Goal: Transaction & Acquisition: Purchase product/service

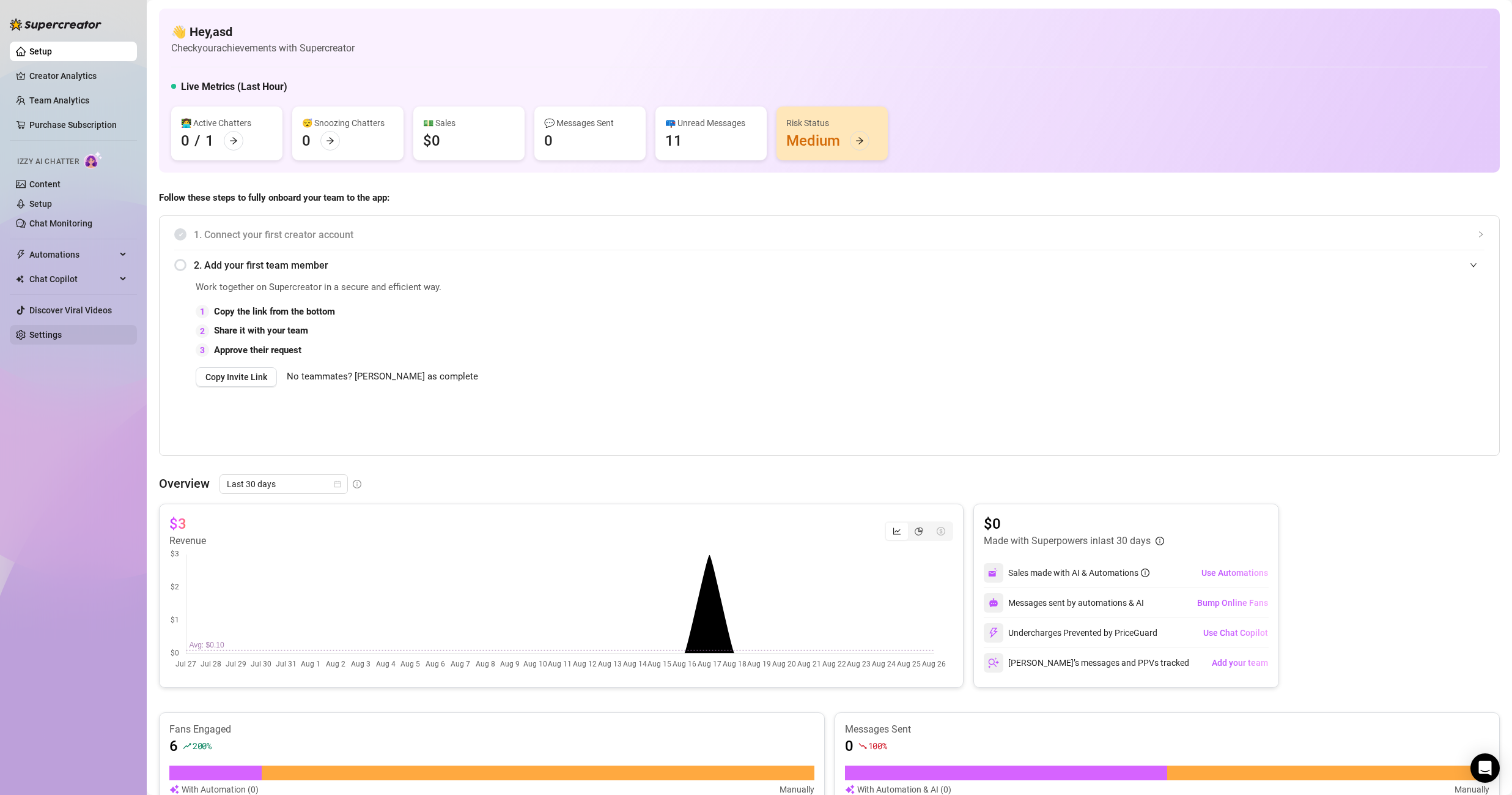
click at [33, 337] on link "Settings" at bounding box center [45, 334] width 32 height 9
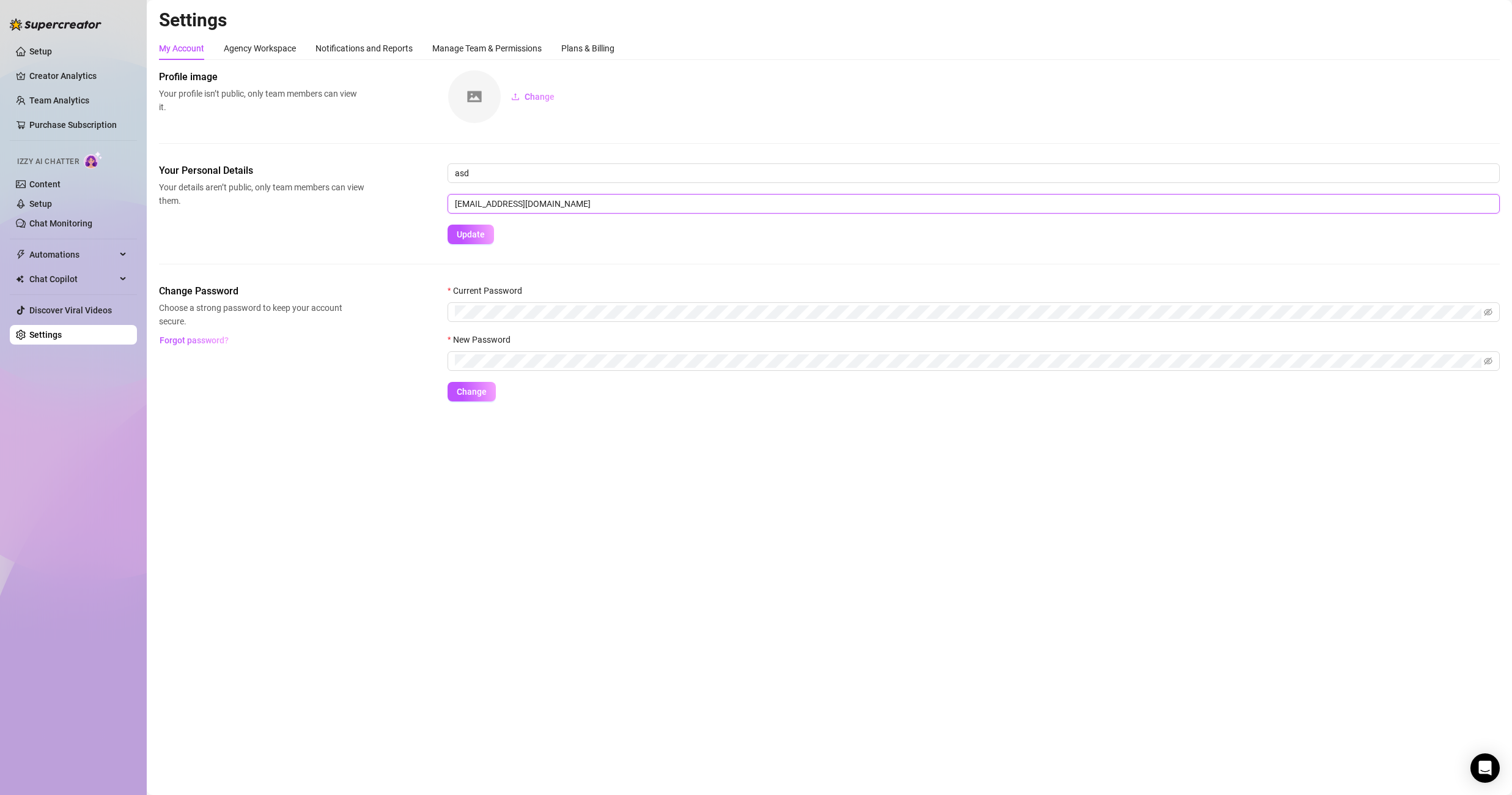
click at [508, 202] on input "[EMAIL_ADDRESS][DOMAIN_NAME]" at bounding box center [973, 204] width 1052 height 20
click at [32, 46] on link "Setup" at bounding box center [40, 51] width 23 height 9
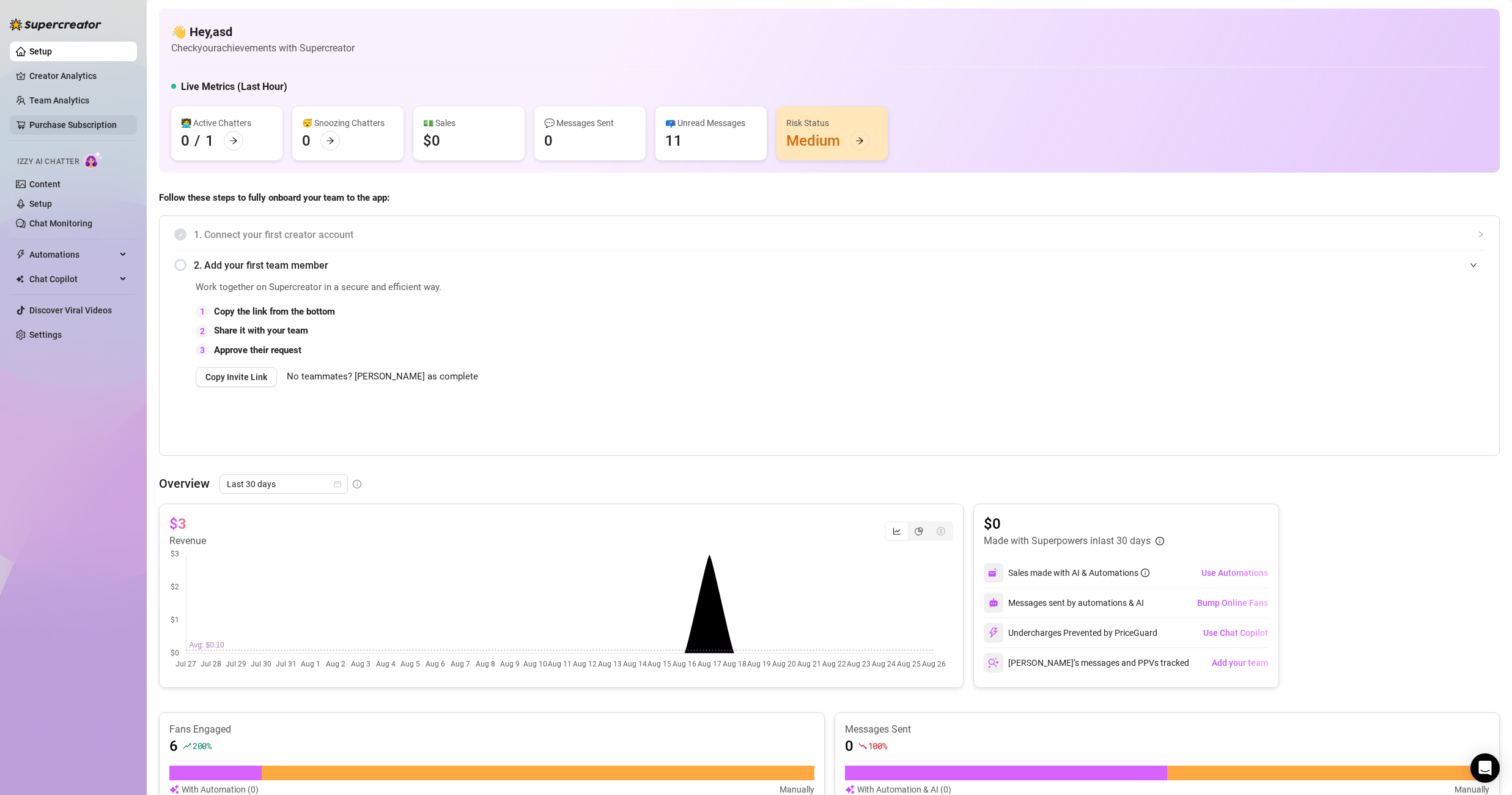
click at [106, 125] on link "Purchase Subscription" at bounding box center [72, 124] width 87 height 9
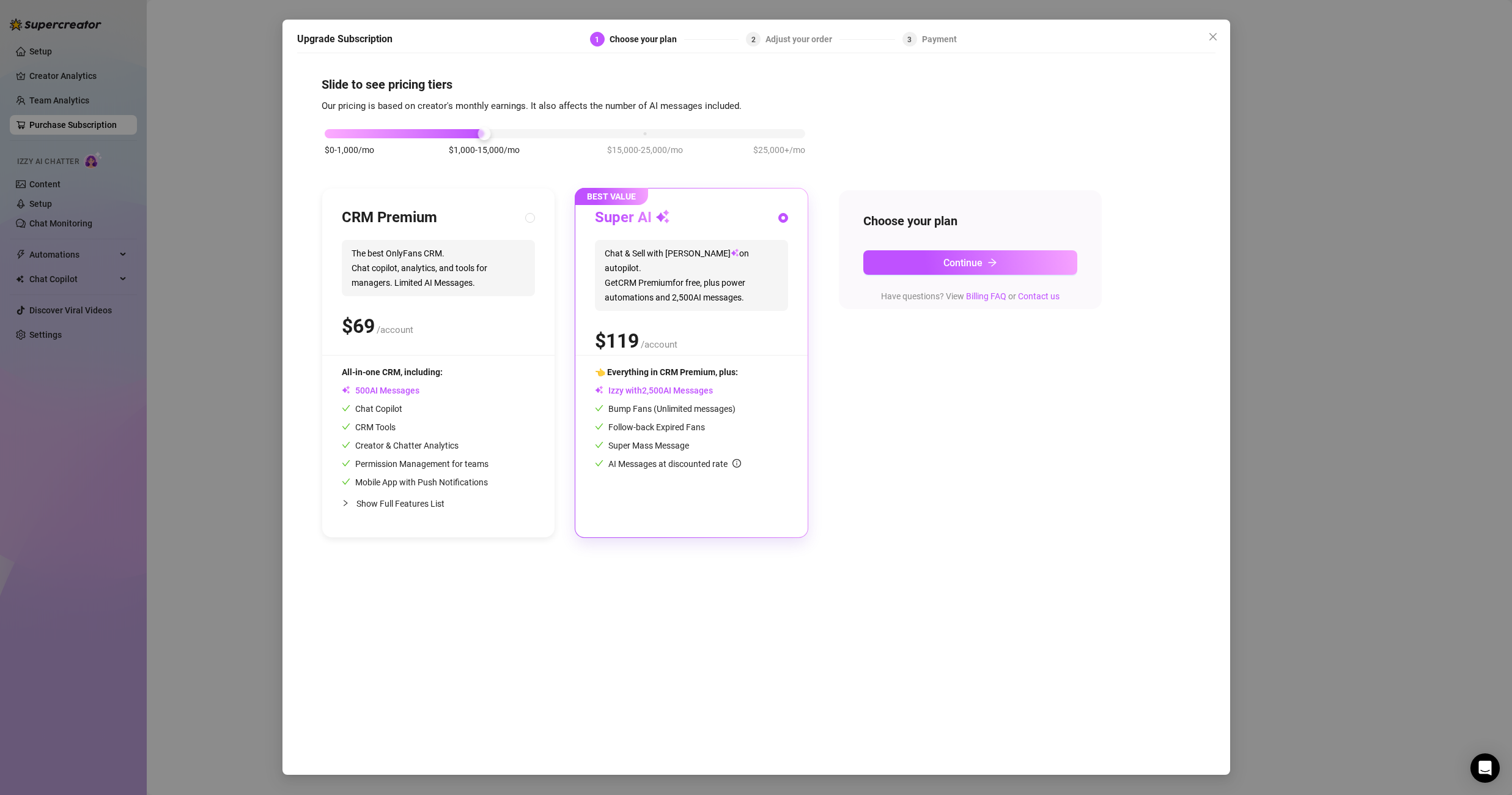
click at [487, 215] on div "CRM Premium" at bounding box center [439, 217] width 193 height 20
radio input "true"
radio input "false"
click at [923, 262] on button "Continue" at bounding box center [970, 262] width 214 height 24
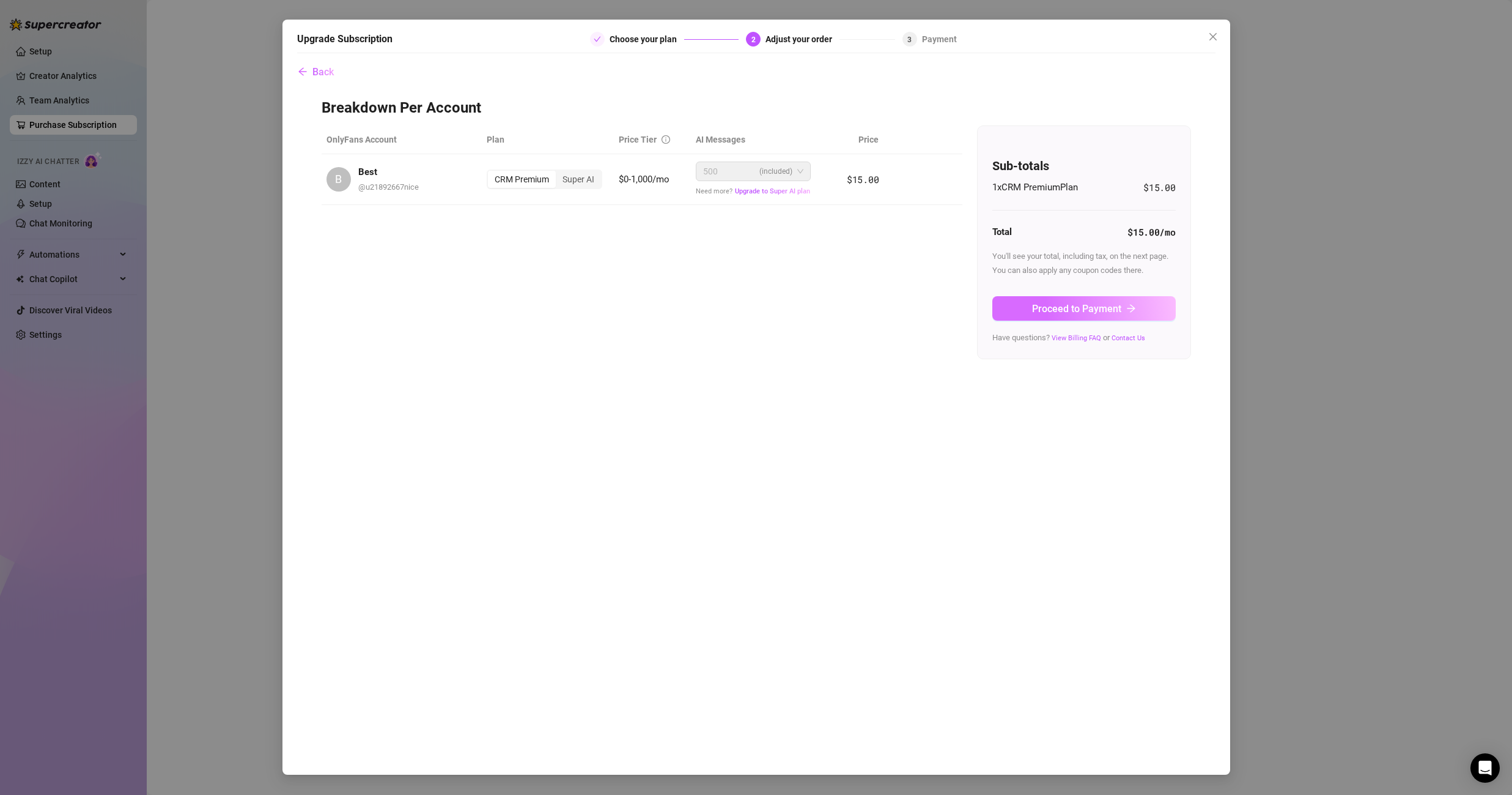
click at [1075, 305] on span "Proceed to Payment" at bounding box center [1077, 308] width 90 height 12
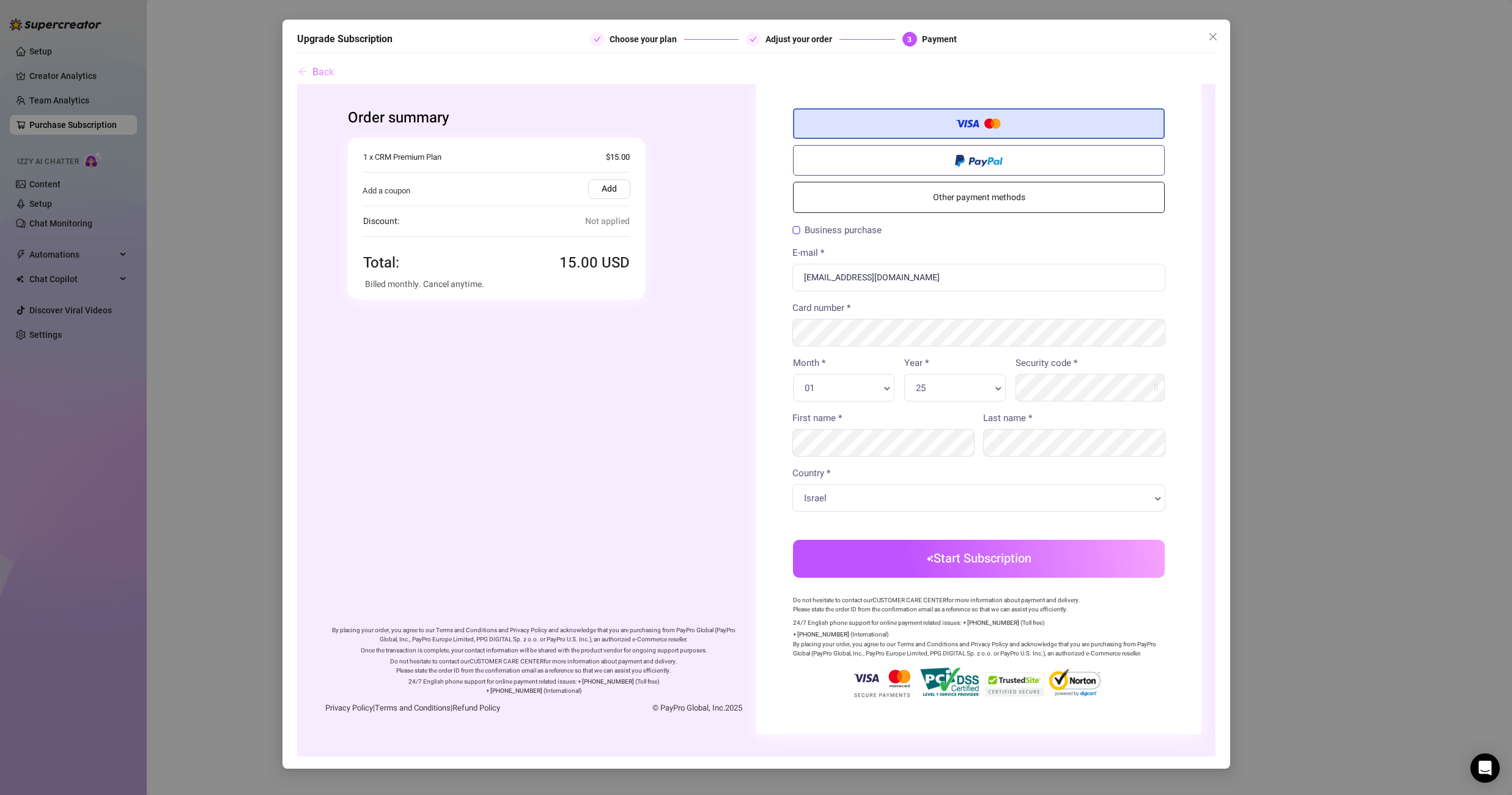
click at [313, 68] on span "Back" at bounding box center [323, 72] width 21 height 12
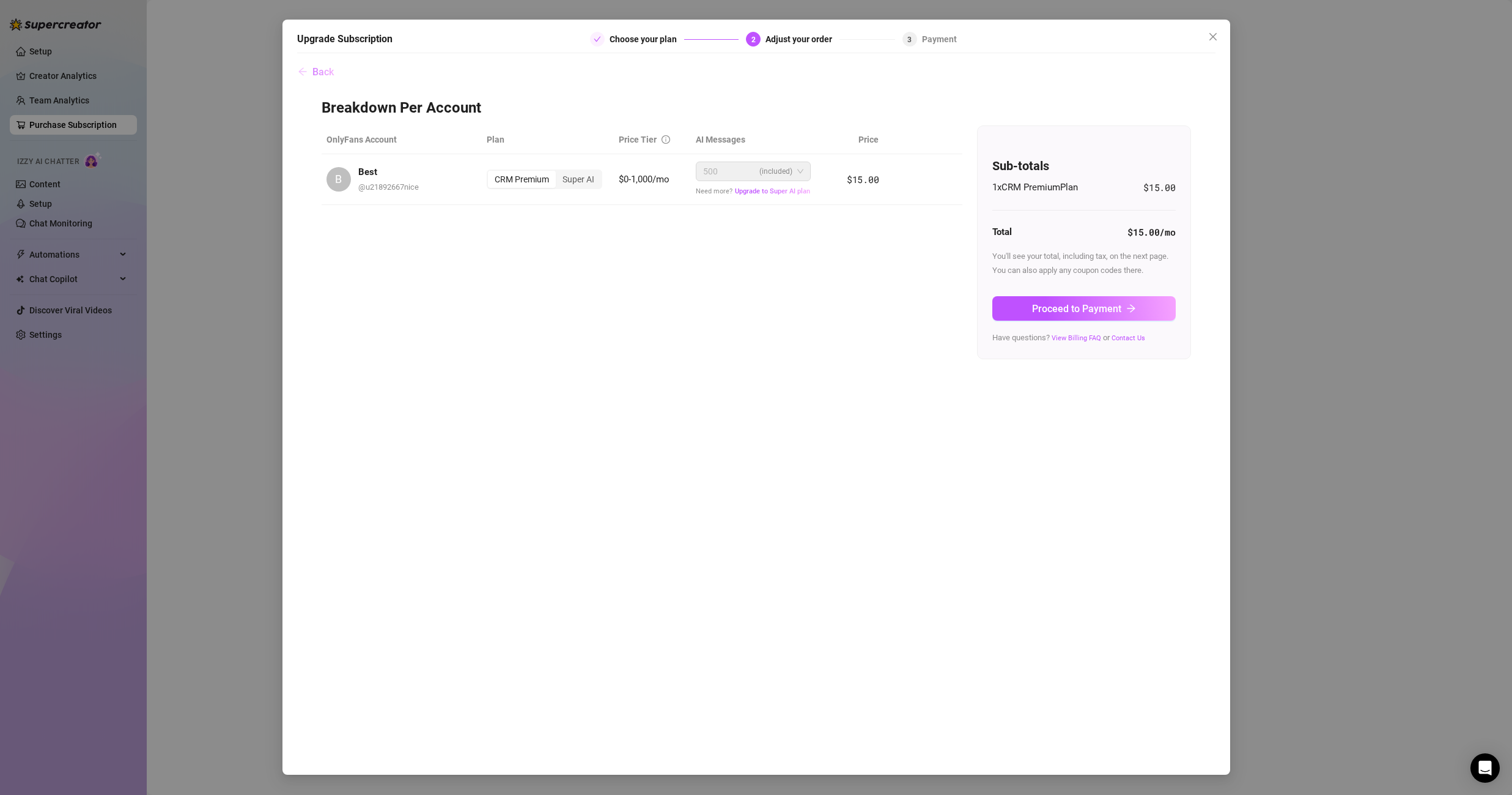
click at [313, 68] on span "Back" at bounding box center [323, 72] width 21 height 12
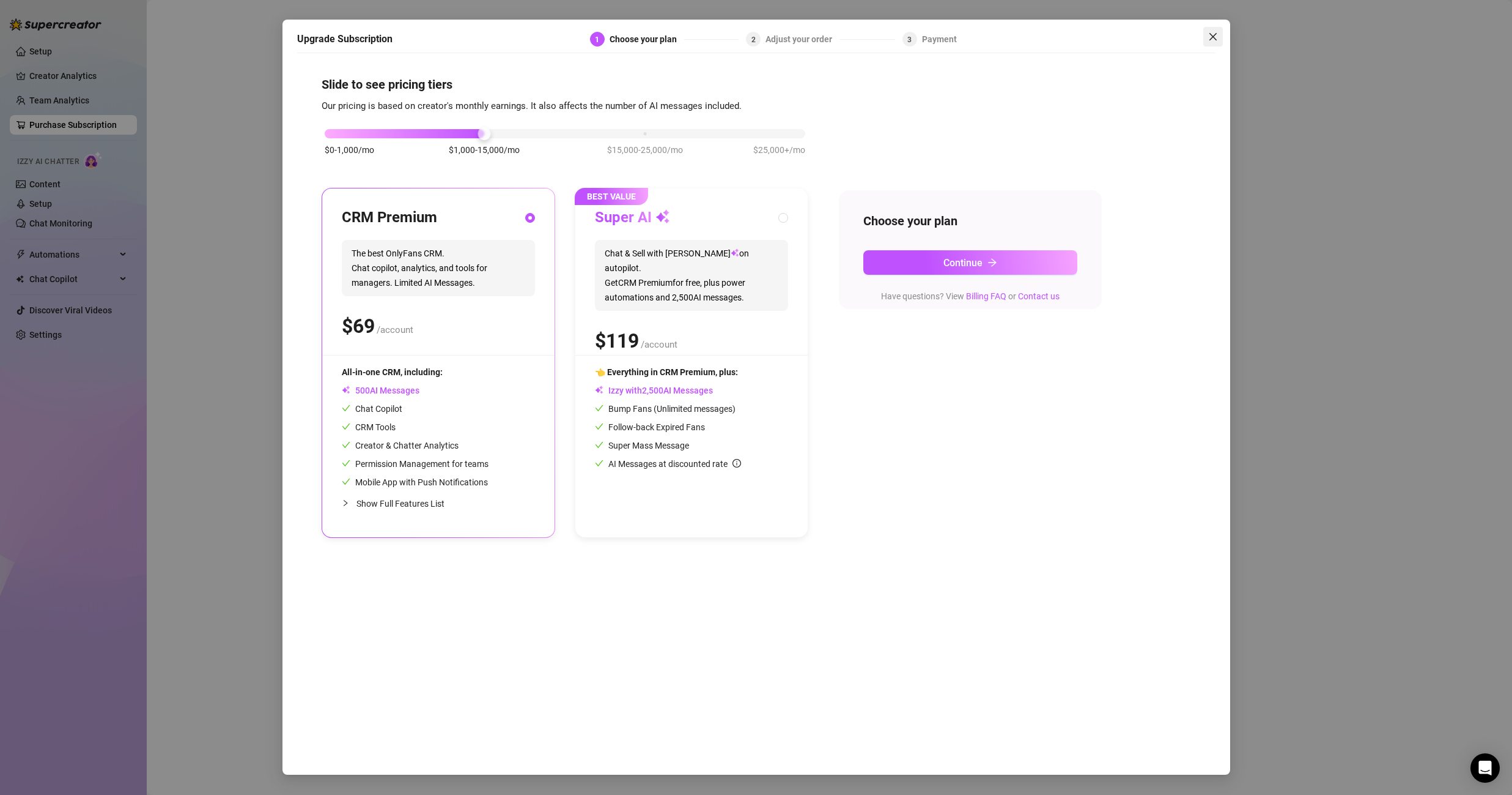
click at [1211, 39] on icon "close" at bounding box center [1213, 36] width 9 height 9
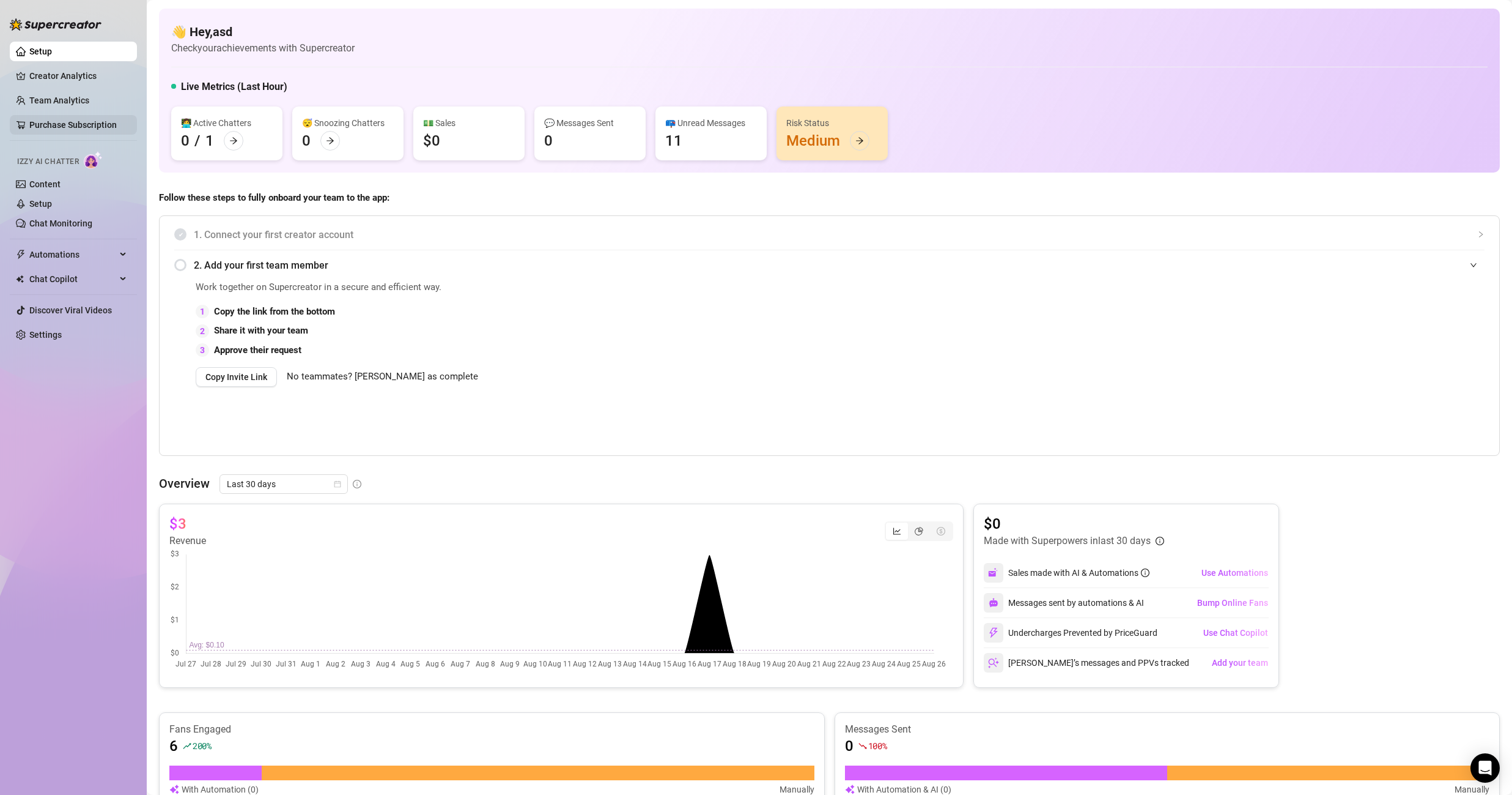
click at [72, 128] on link "Purchase Subscription" at bounding box center [72, 124] width 87 height 9
click at [65, 125] on link "Purchase Subscription" at bounding box center [72, 124] width 87 height 9
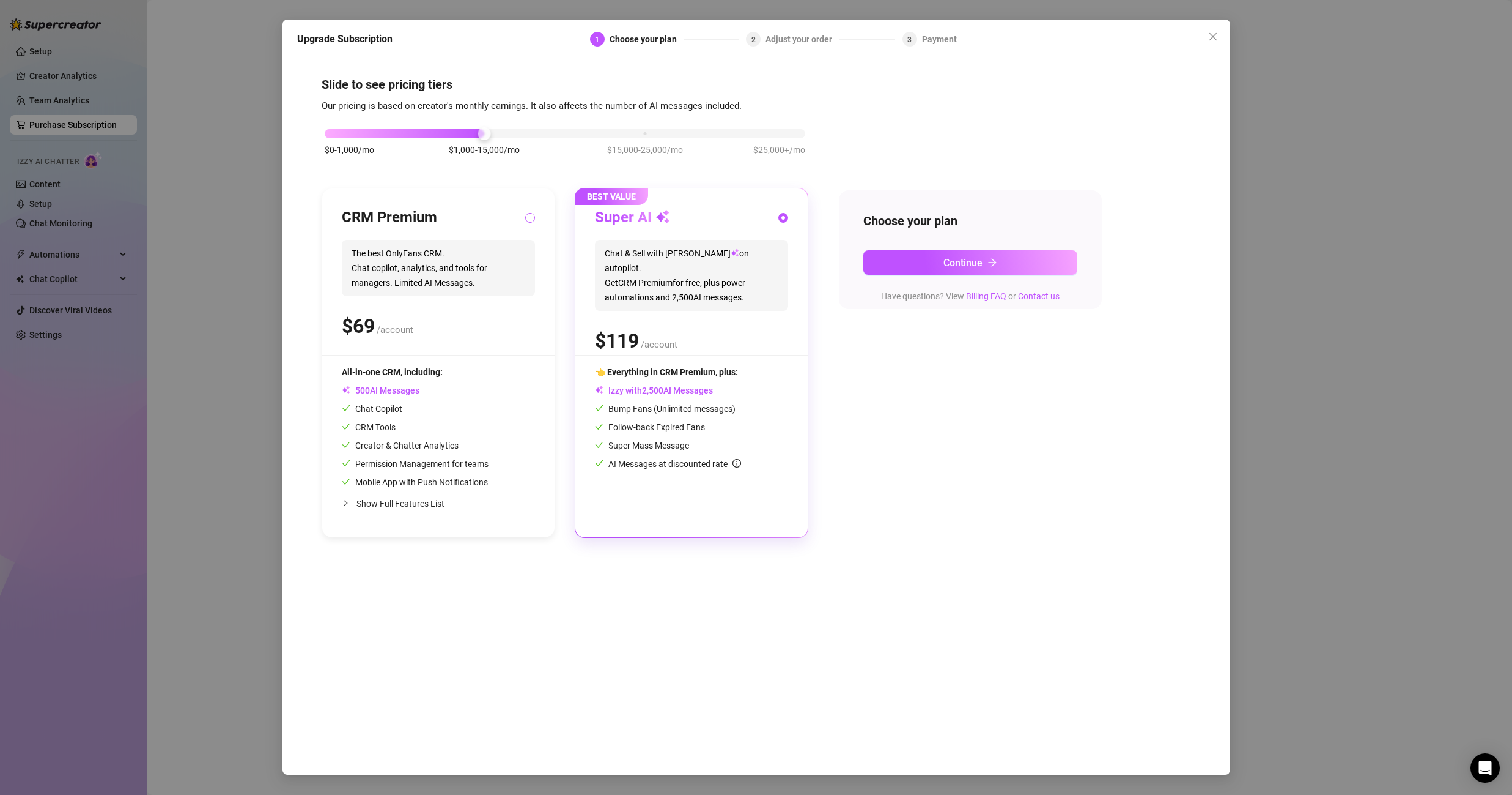
click at [533, 222] on span at bounding box center [530, 218] width 9 height 9
click at [533, 222] on input "radio" at bounding box center [530, 219] width 5 height 8
radio input "true"
radio input "false"
click at [1025, 263] on button "Continue" at bounding box center [970, 262] width 214 height 24
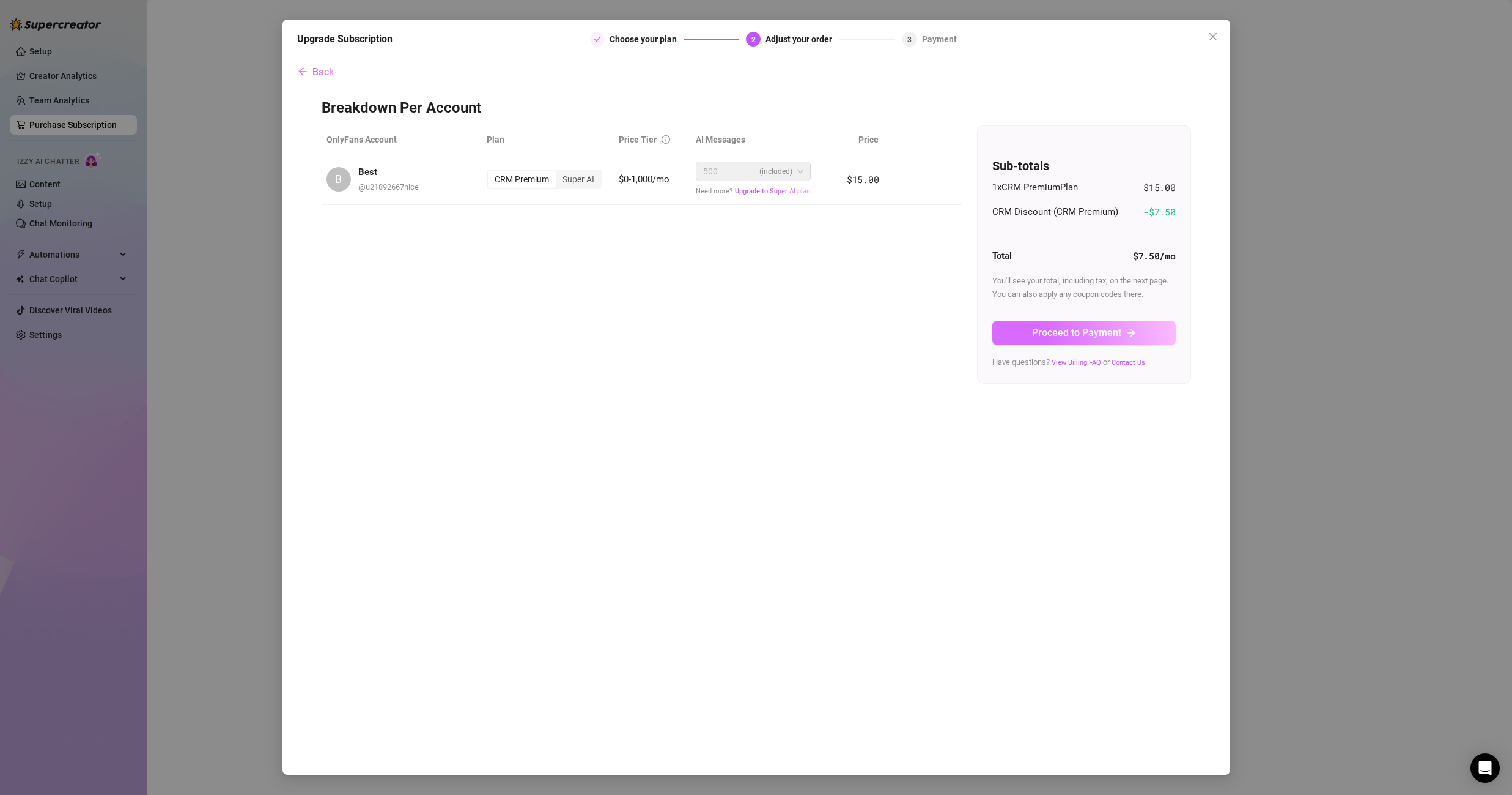
click at [1055, 325] on button "Proceed to Payment" at bounding box center [1084, 333] width 183 height 24
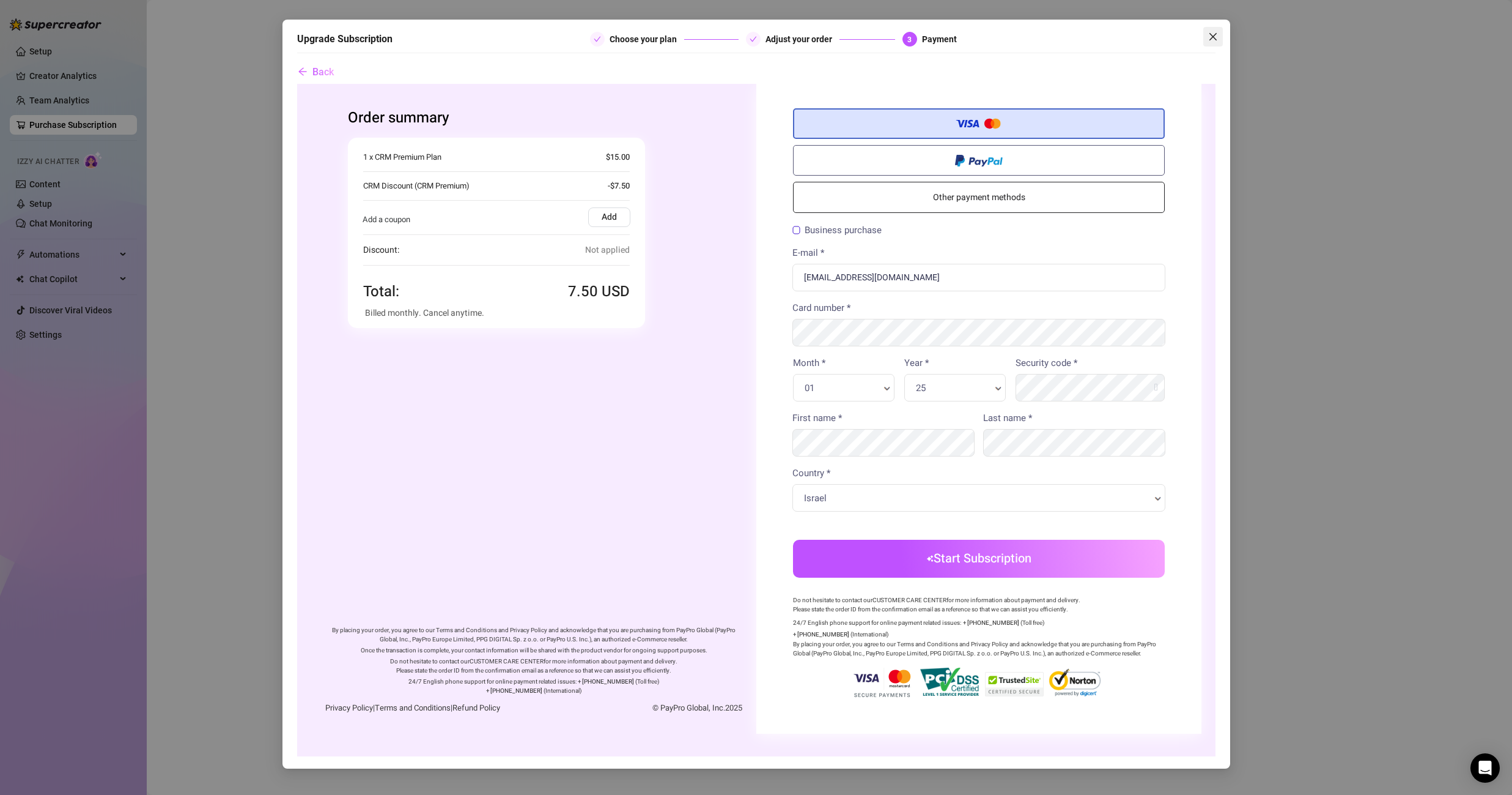
click at [1213, 37] on icon "close" at bounding box center [1213, 36] width 9 height 9
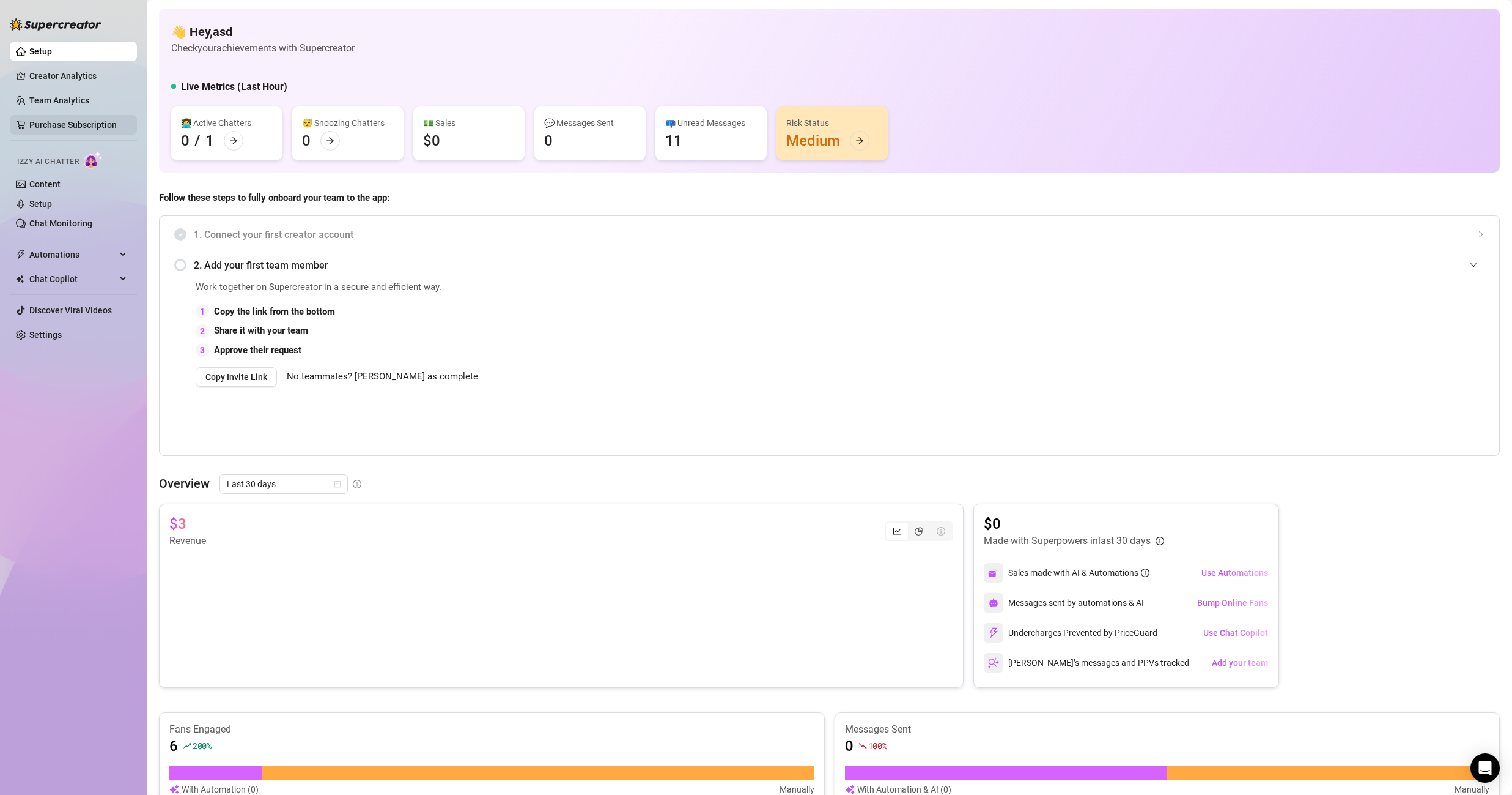
click at [89, 123] on link "Purchase Subscription" at bounding box center [72, 124] width 87 height 9
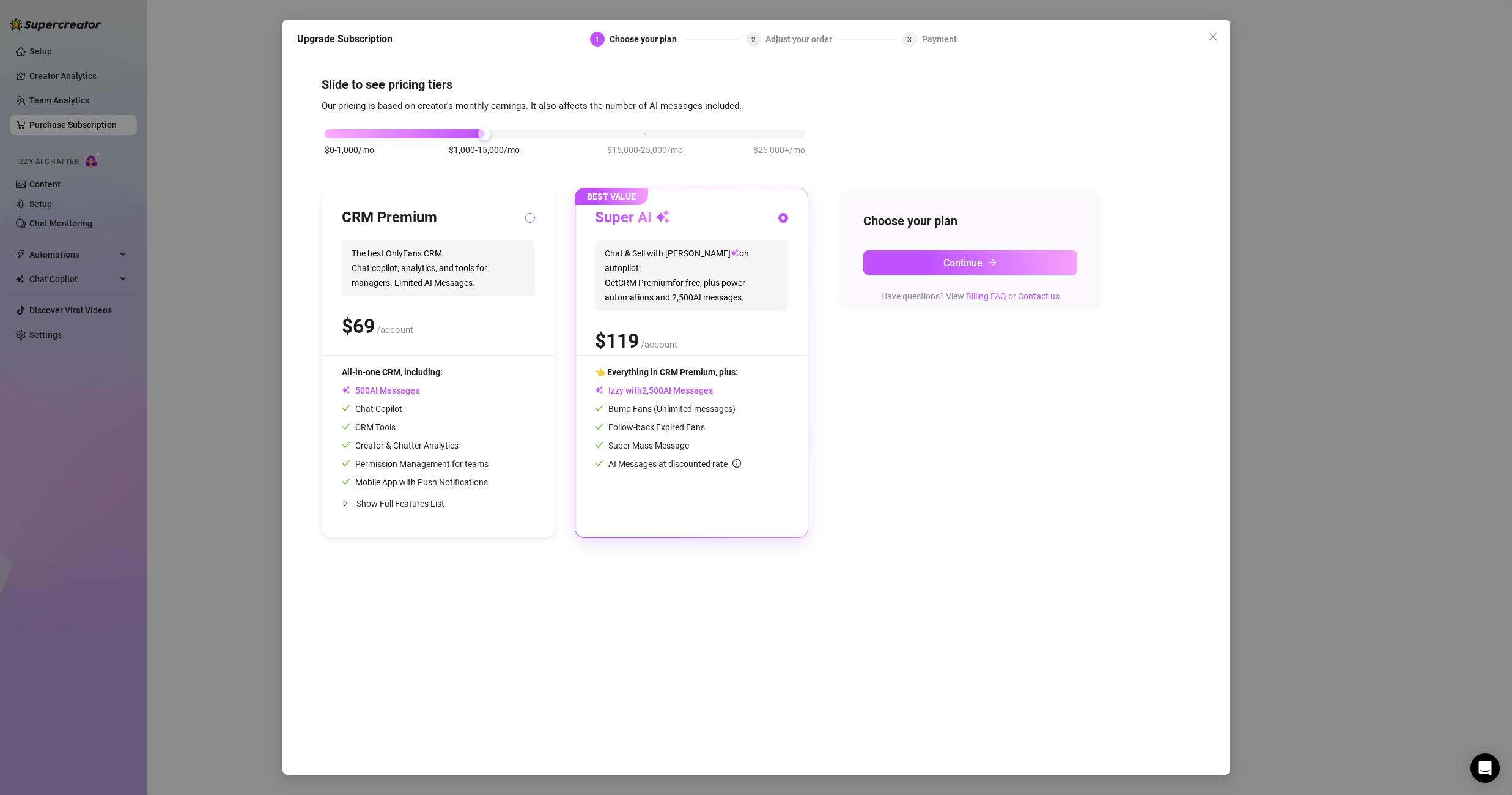
click at [528, 219] on input "radio" at bounding box center [530, 219] width 5 height 8
radio input "true"
radio input "false"
click at [954, 257] on span "Continue" at bounding box center [963, 263] width 39 height 12
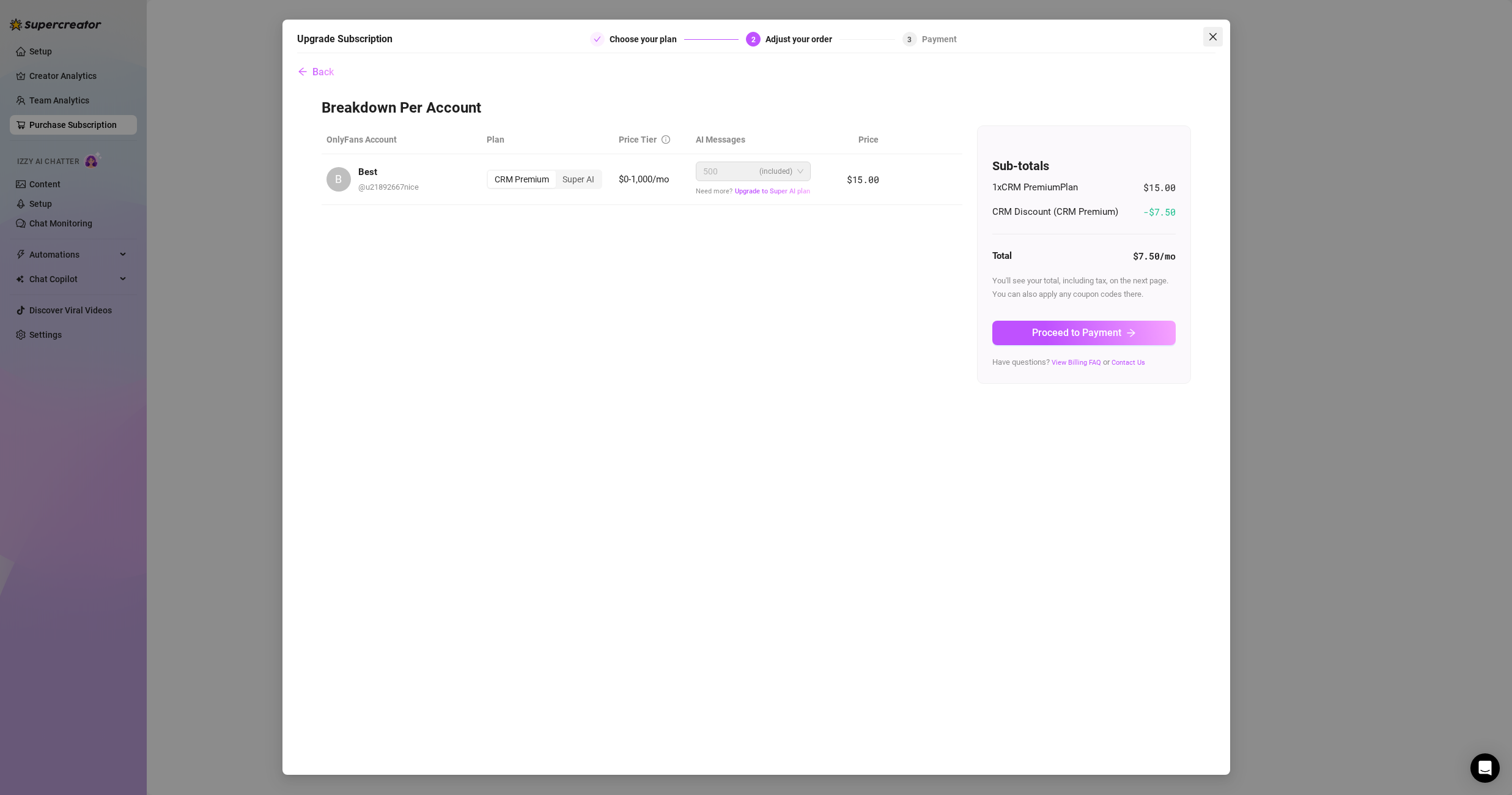
click at [1210, 37] on icon "close" at bounding box center [1213, 36] width 9 height 9
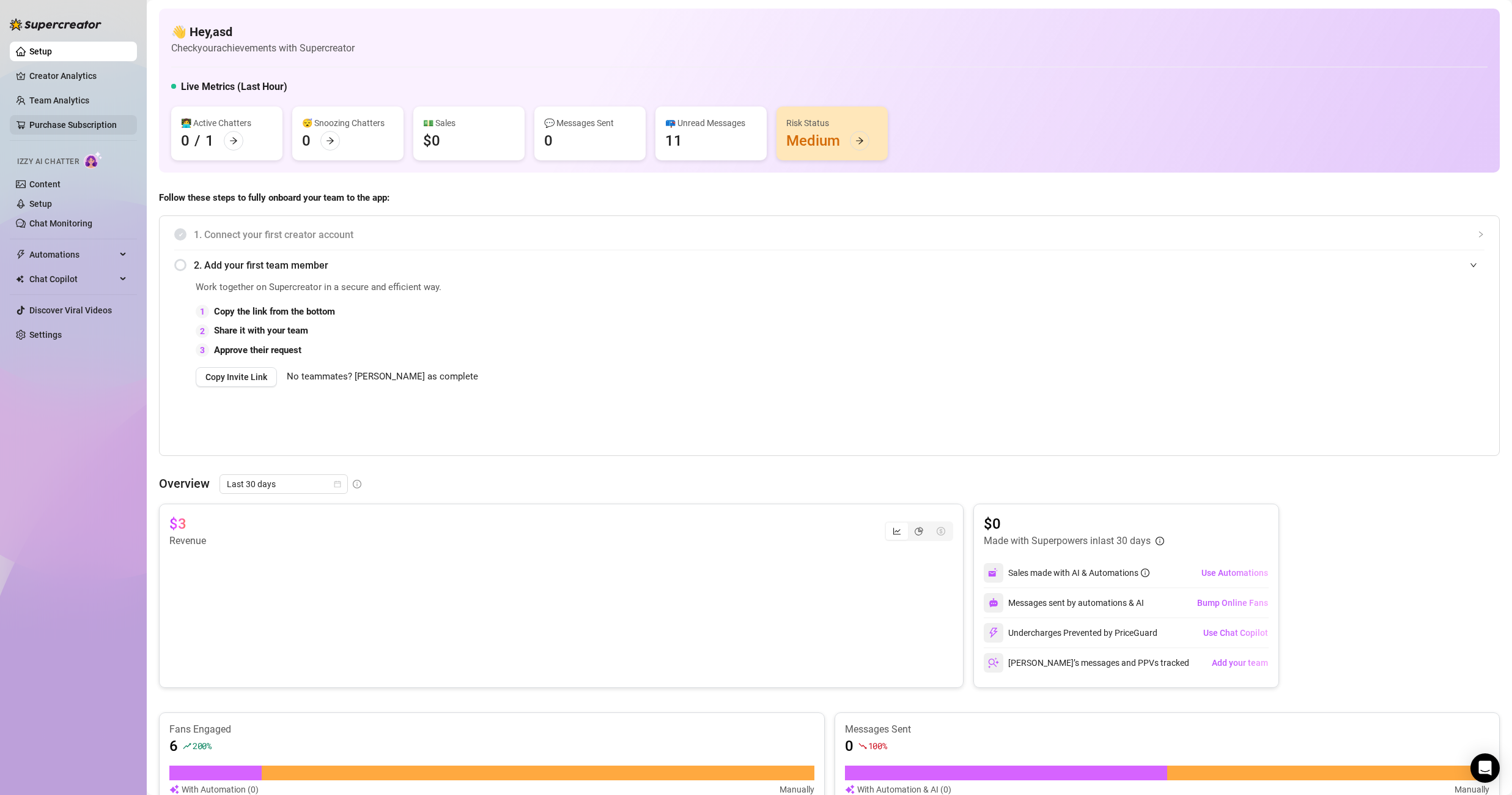
click at [102, 123] on link "Purchase Subscription" at bounding box center [72, 124] width 87 height 9
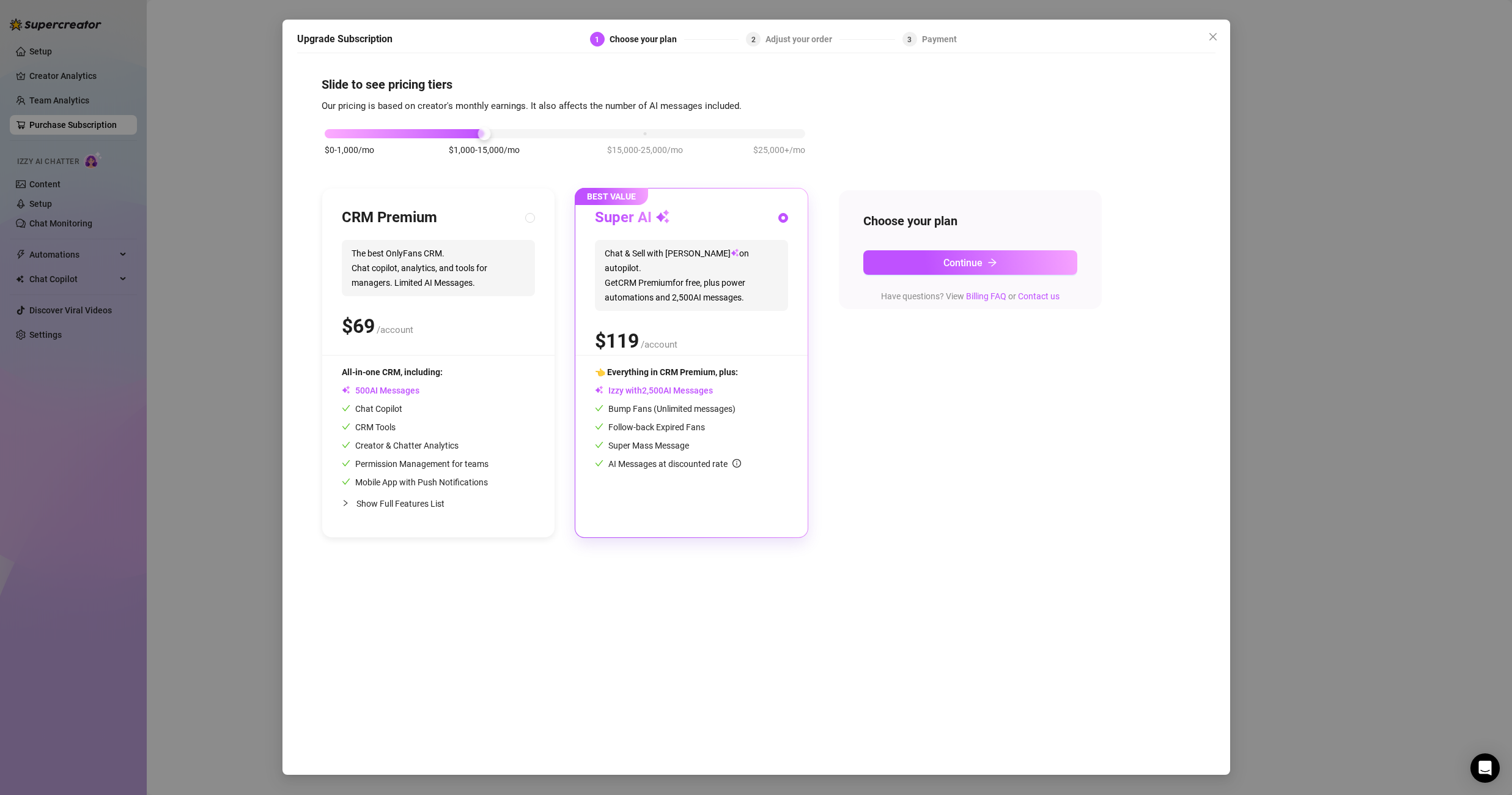
click at [541, 226] on div "CRM Premium The best OnlyFans CRM. Chat copilot, analytics, and tools for manag…" at bounding box center [439, 363] width 233 height 348
radio input "true"
radio input "false"
click at [934, 252] on button "Continue" at bounding box center [970, 262] width 214 height 24
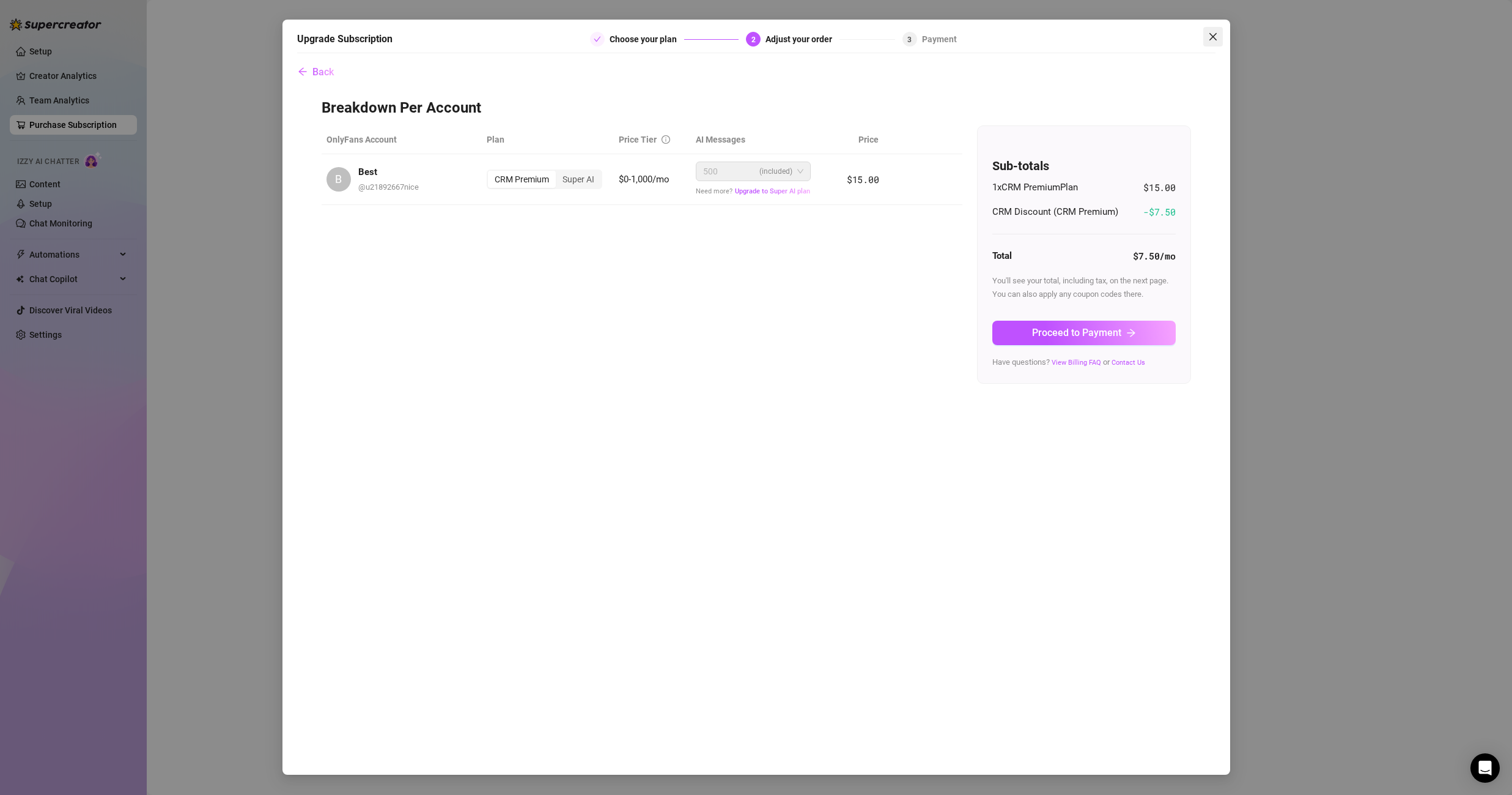
click at [1214, 42] on button "Close" at bounding box center [1213, 36] width 20 height 20
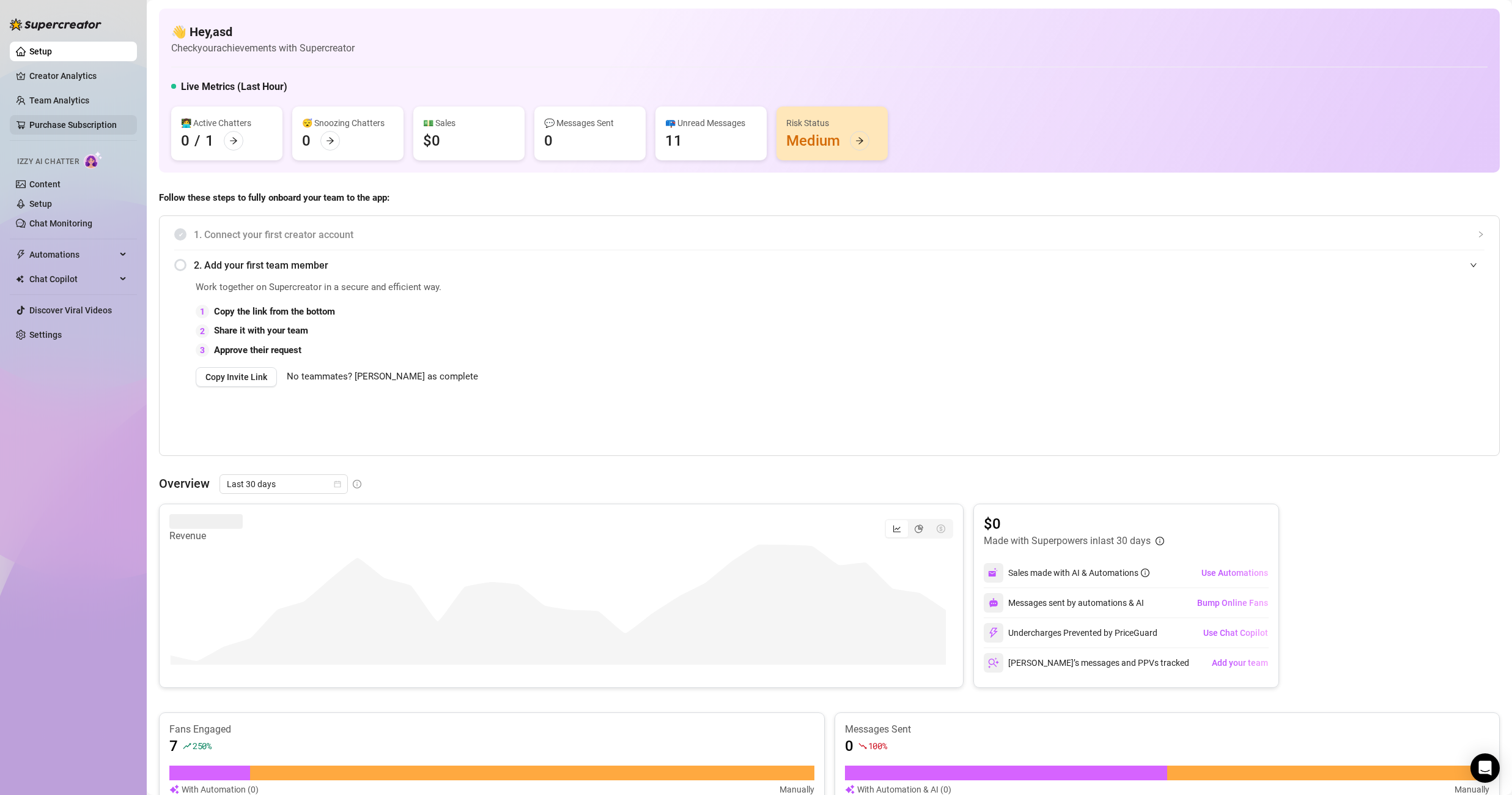
click at [86, 127] on link "Purchase Subscription" at bounding box center [72, 124] width 87 height 9
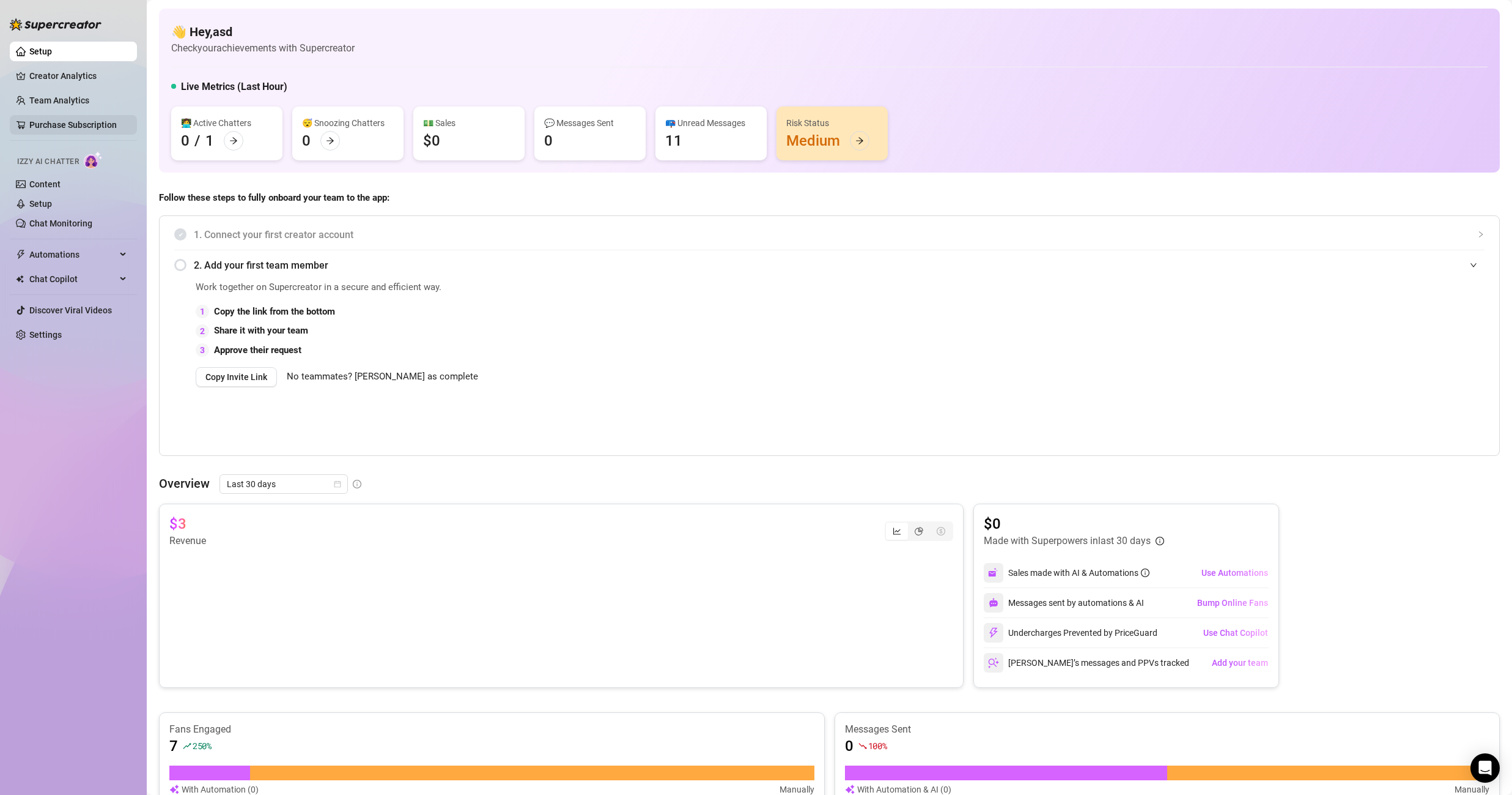
click at [86, 125] on link "Purchase Subscription" at bounding box center [72, 124] width 87 height 9
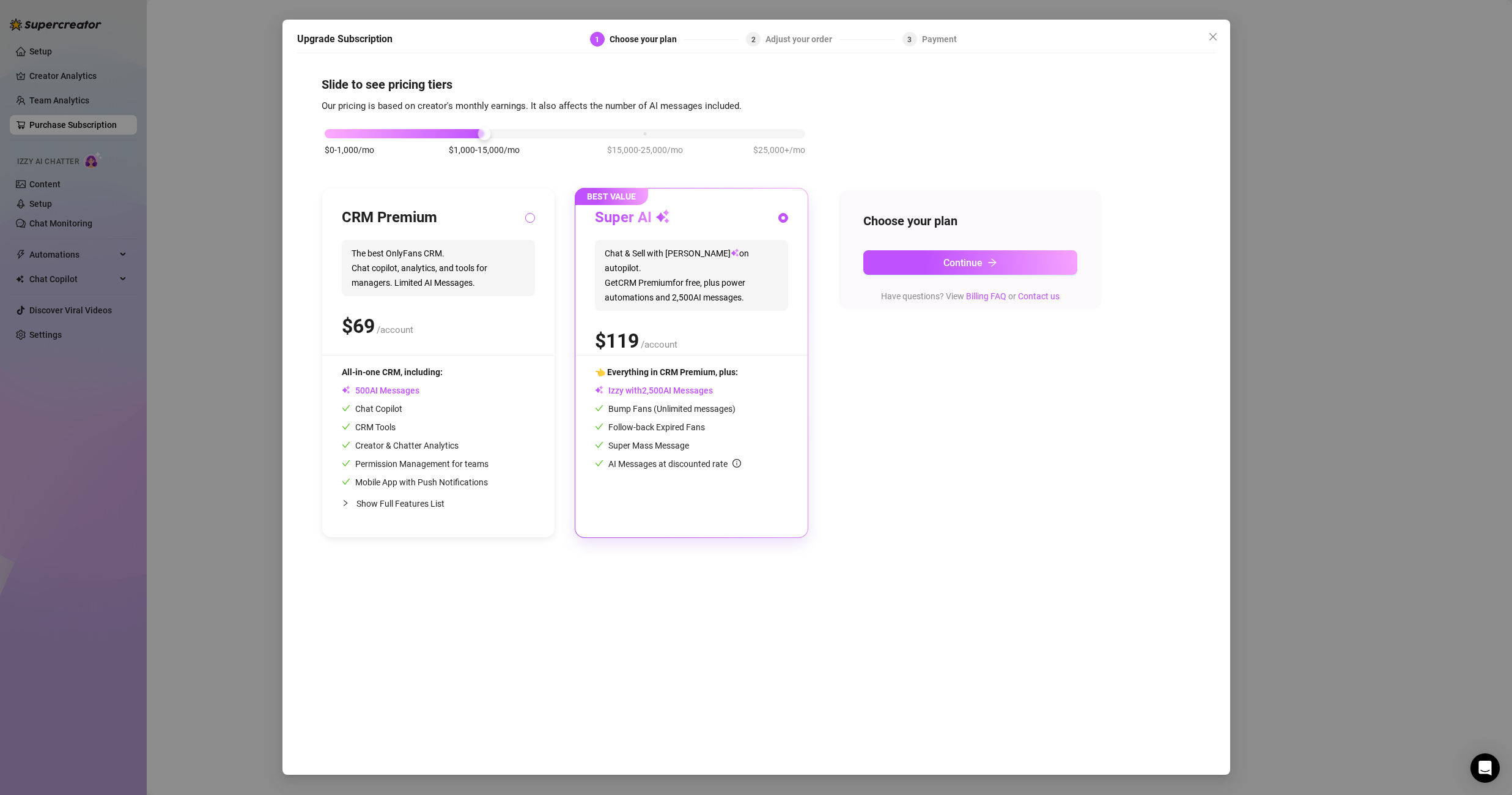
click at [530, 217] on input "radio" at bounding box center [530, 219] width 5 height 8
radio input "true"
radio input "false"
click at [1048, 271] on button "Continue" at bounding box center [970, 262] width 214 height 24
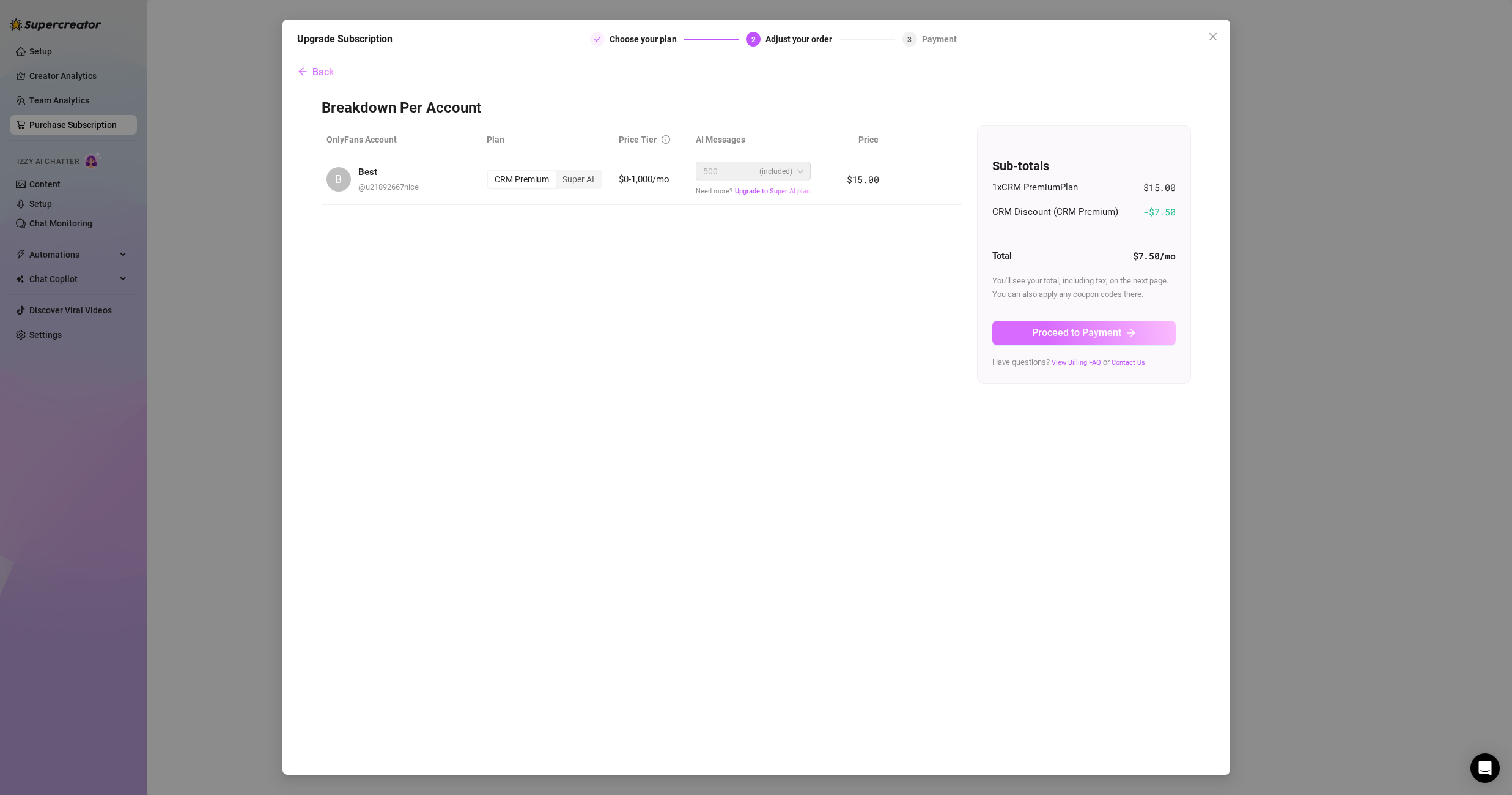
click at [1146, 337] on button "Proceed to Payment" at bounding box center [1084, 333] width 183 height 24
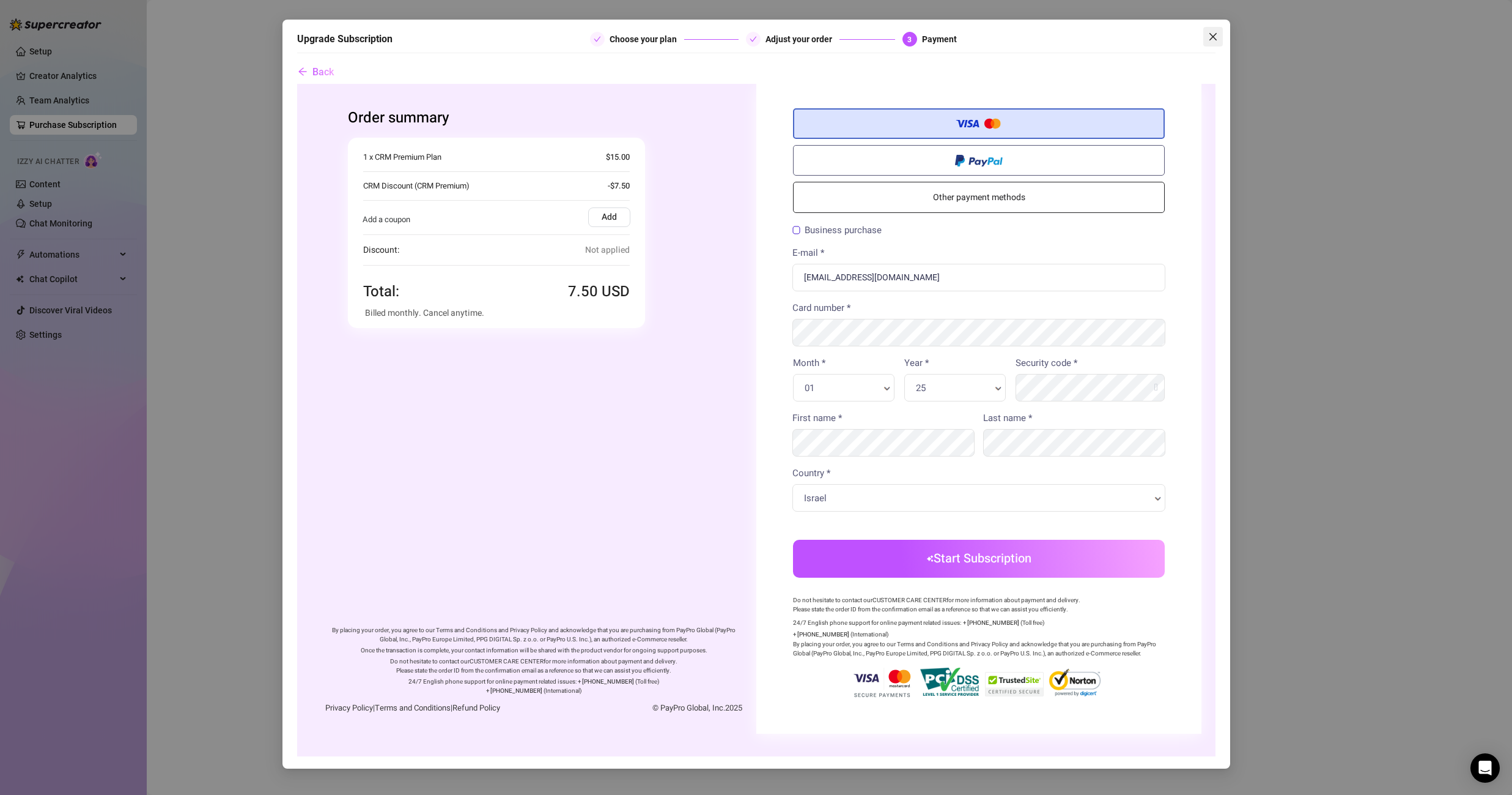
click at [1218, 35] on span "Close" at bounding box center [1213, 36] width 20 height 9
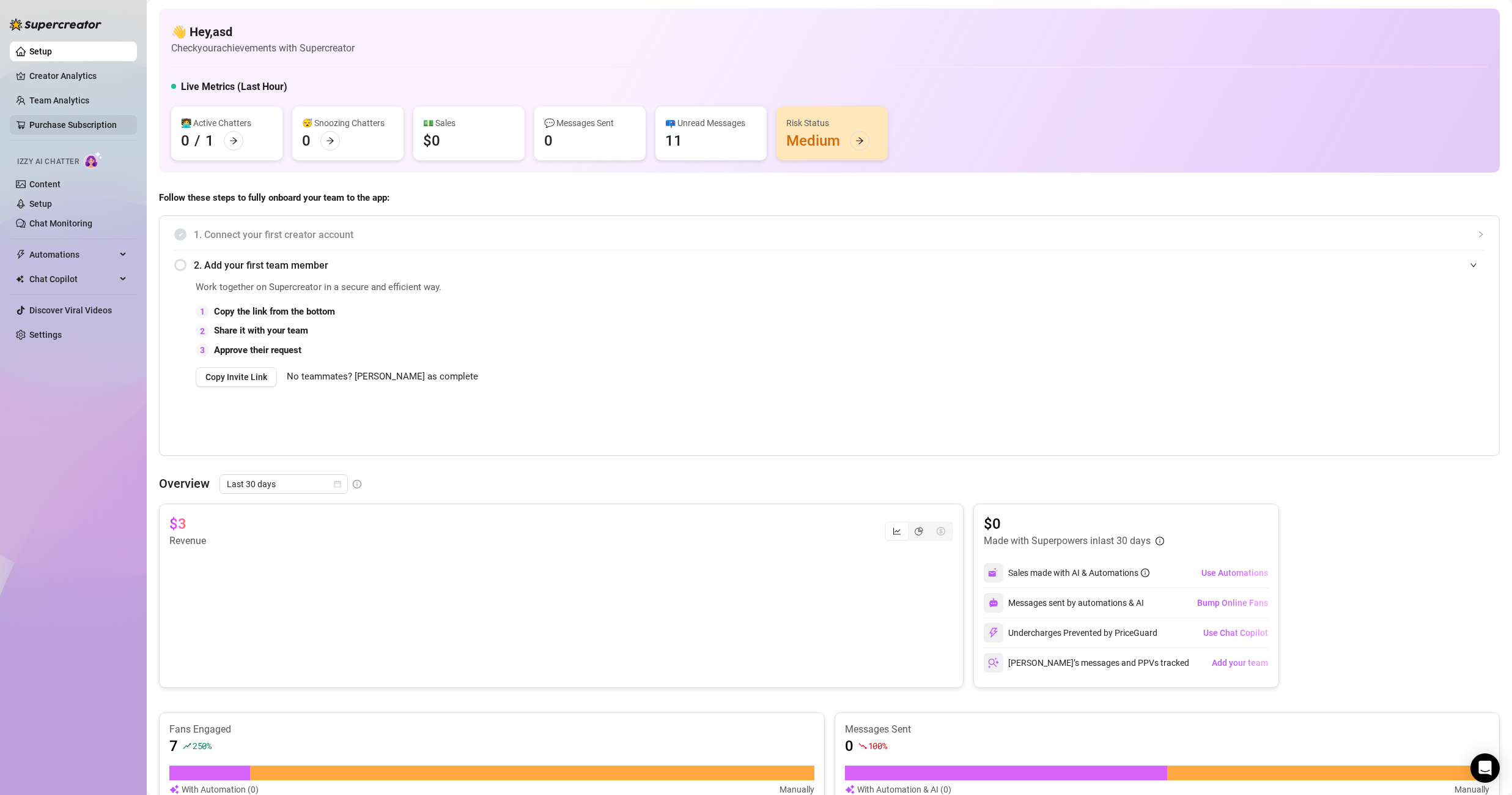
click at [97, 125] on link "Purchase Subscription" at bounding box center [72, 124] width 87 height 9
click at [101, 125] on link "Purchase Subscription" at bounding box center [72, 124] width 87 height 9
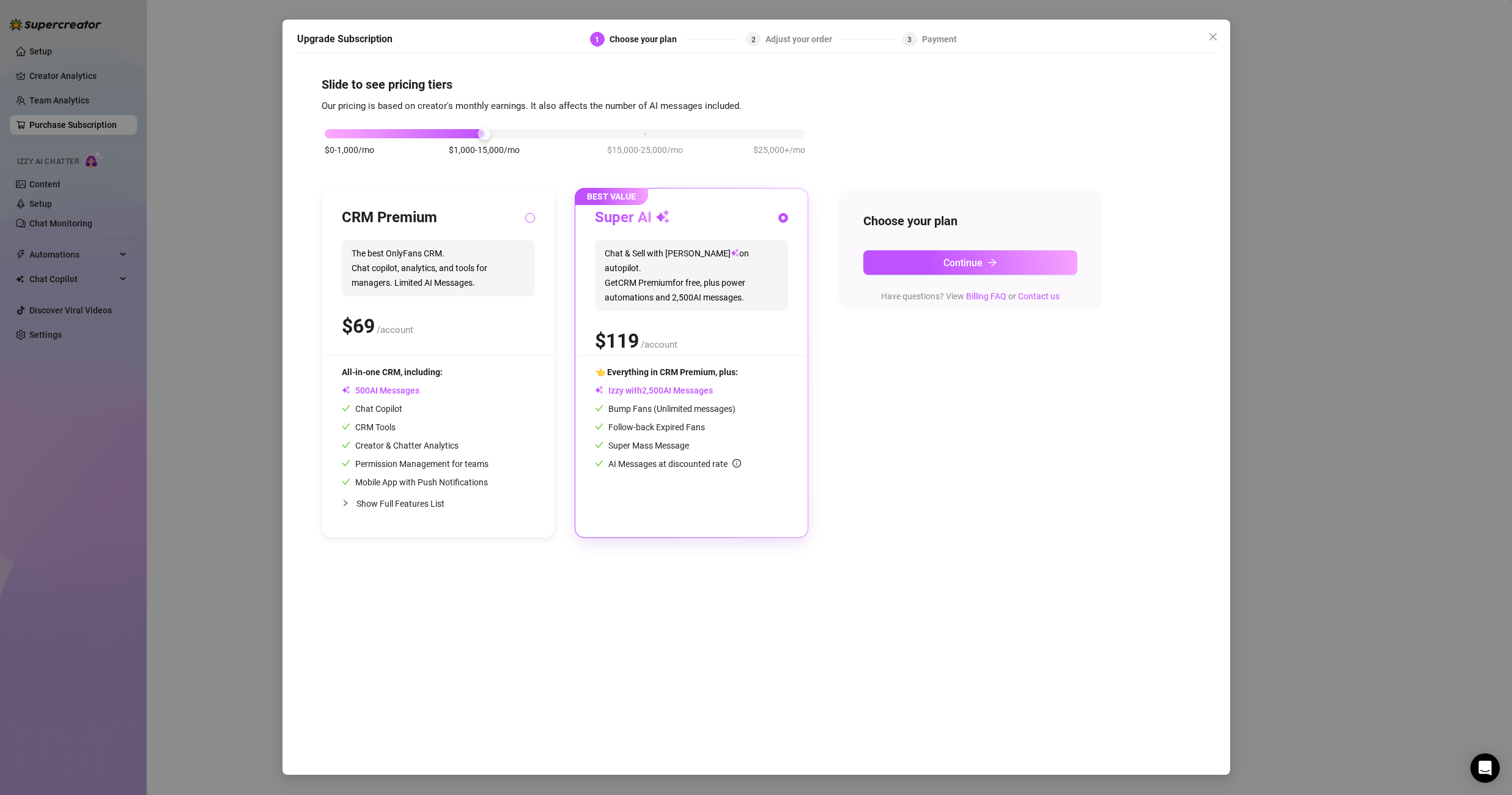
click at [530, 219] on input "radio" at bounding box center [530, 219] width 5 height 8
radio input "true"
radio input "false"
click at [872, 258] on button "Continue" at bounding box center [970, 262] width 214 height 24
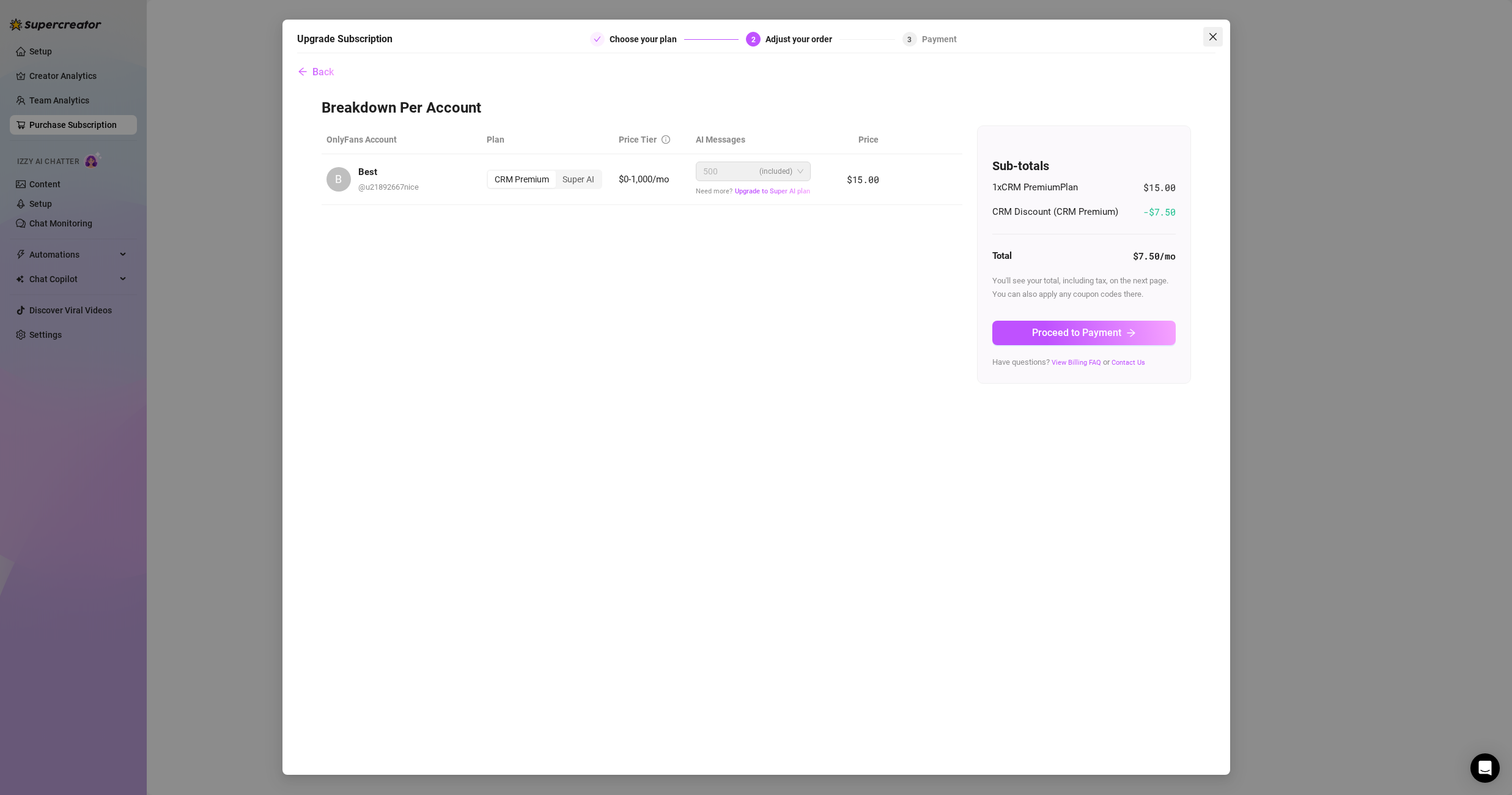
click at [1220, 46] on button "Close" at bounding box center [1213, 36] width 20 height 20
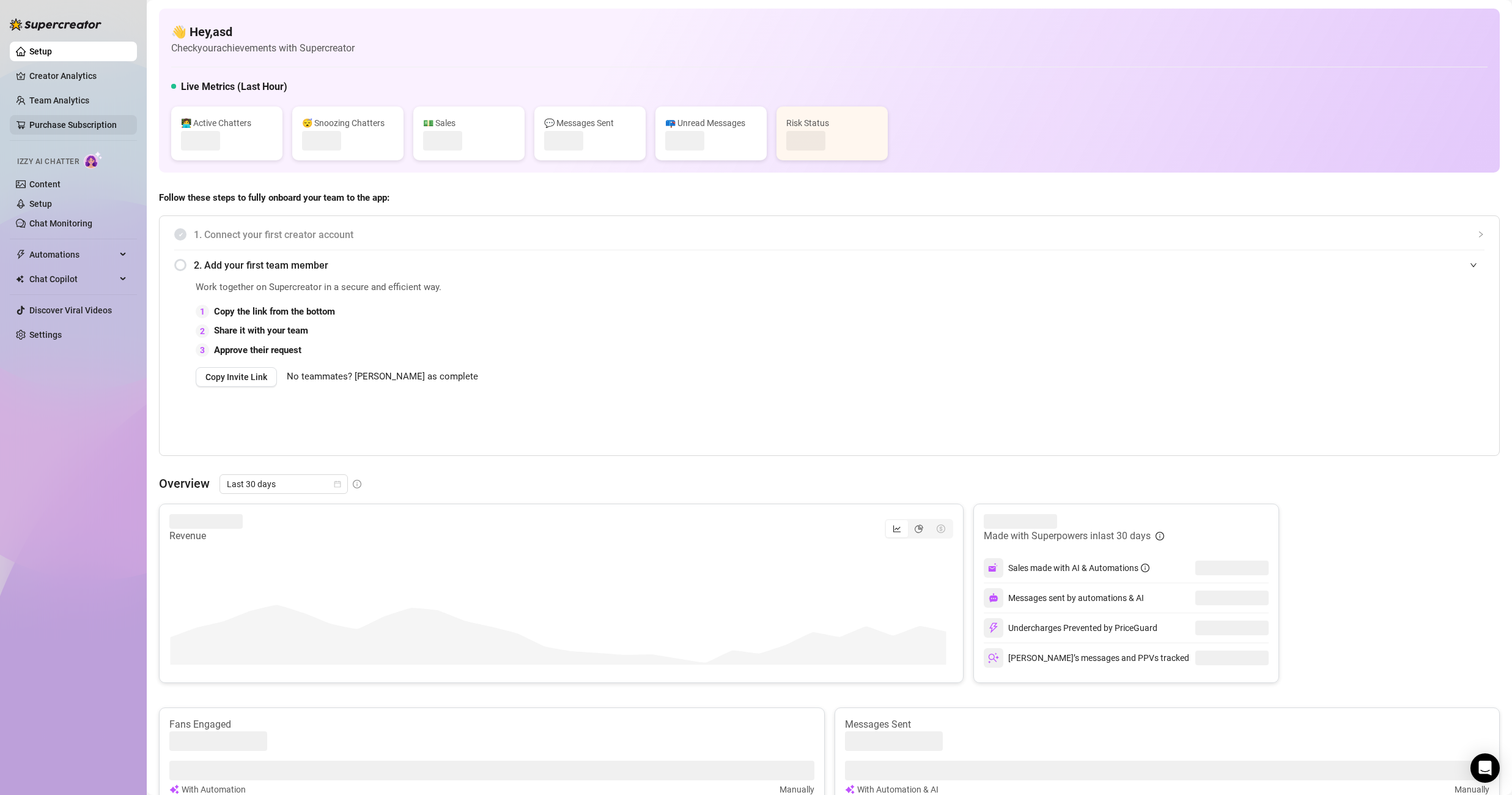
click at [79, 120] on link "Purchase Subscription" at bounding box center [72, 124] width 87 height 9
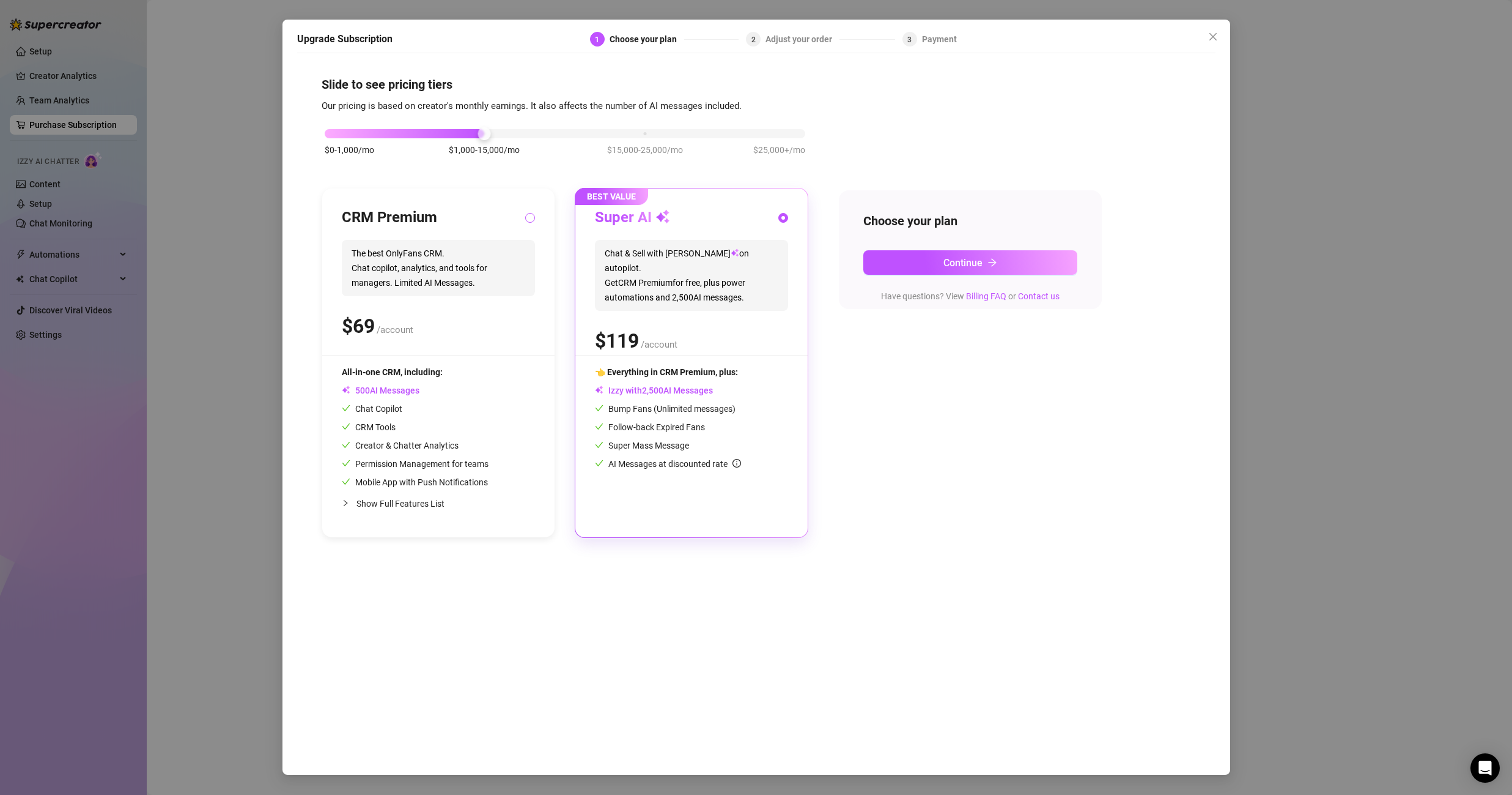
click at [530, 216] on input "radio" at bounding box center [530, 219] width 5 height 8
radio input "true"
radio input "false"
click at [956, 258] on span "Continue" at bounding box center [963, 263] width 39 height 12
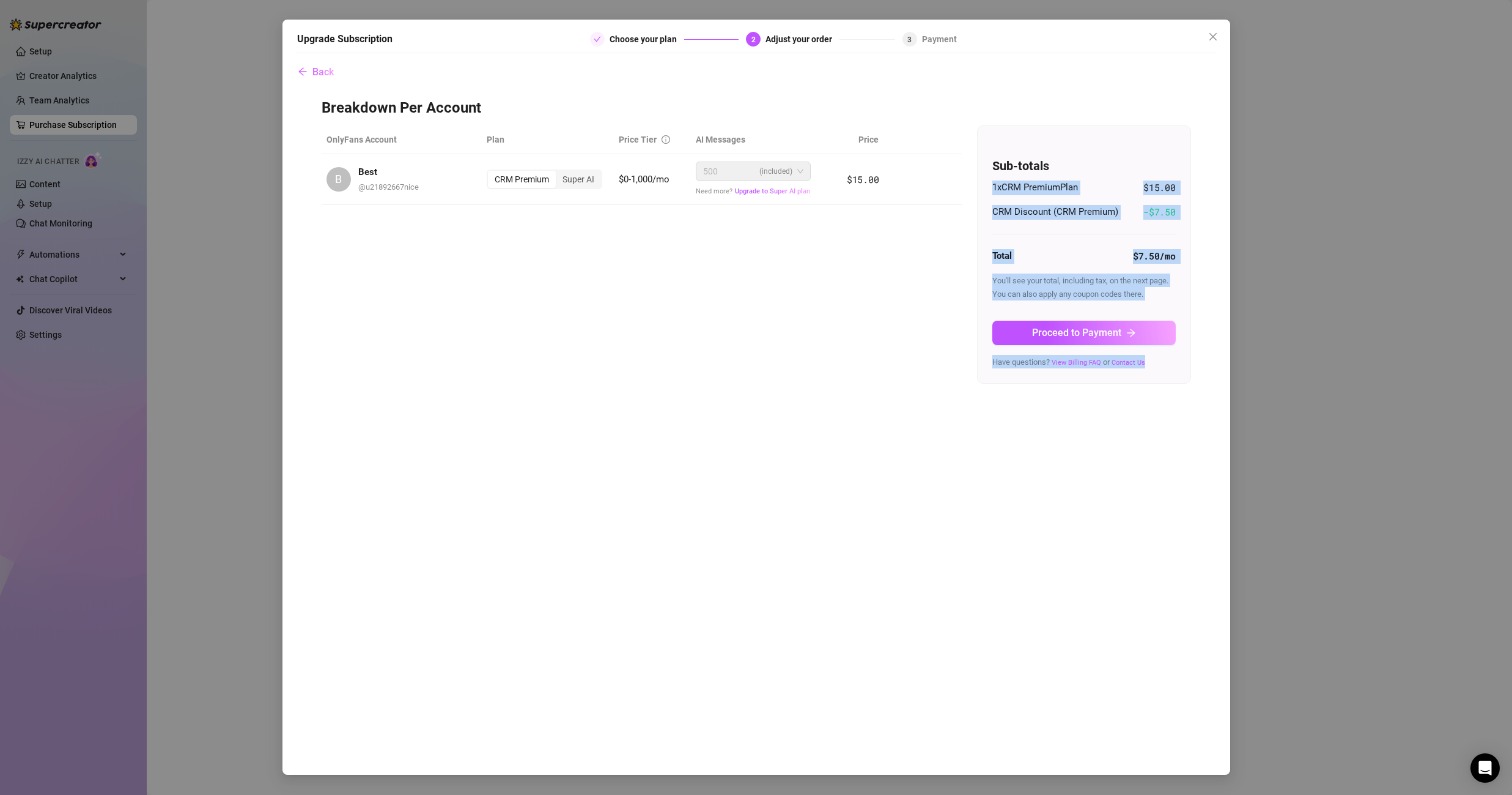
drag, startPoint x: 987, startPoint y: 211, endPoint x: 1193, endPoint y: 213, distance: 206.0
click at [1193, 213] on div "Back Breakdown Per Account OnlyFans Account Plan Price Tier AI Messages Price B…" at bounding box center [756, 410] width 918 height 703
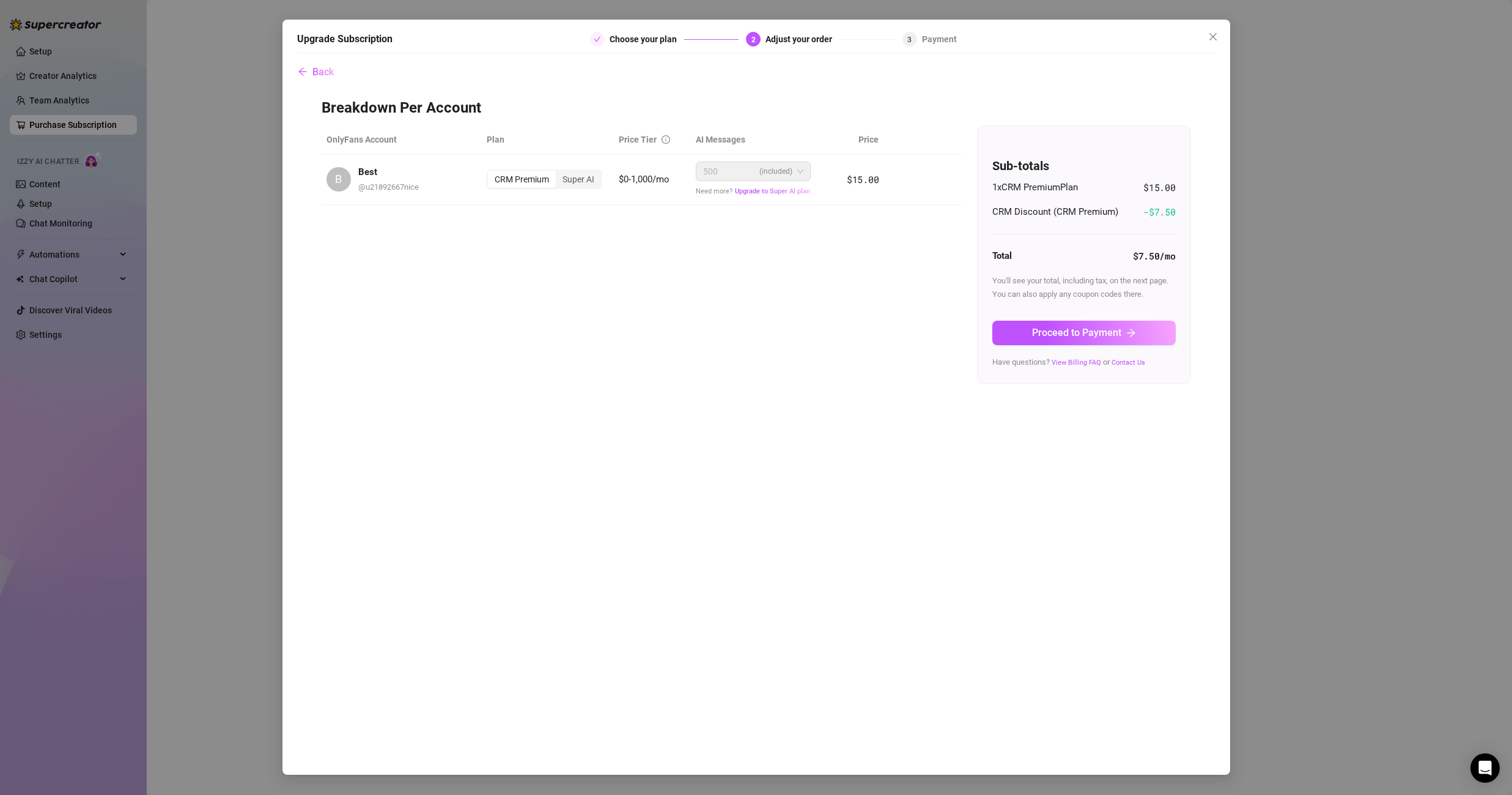
drag, startPoint x: 995, startPoint y: 214, endPoint x: 1180, endPoint y: 216, distance: 185.0
click at [1180, 216] on div "Sub-totals 1 x CRM Premium Plan $15.00 CRM Discount (CRM Premium) -$ 7.50 Total…" at bounding box center [1084, 254] width 213 height 257
drag, startPoint x: 1152, startPoint y: 211, endPoint x: 1170, endPoint y: 205, distance: 19.0
click at [1176, 207] on div "Sub-totals 1 x CRM Premium Plan $15.00 CRM Discount (CRM Premium) -$ 7.50 Total…" at bounding box center [1084, 254] width 213 height 257
click at [1213, 31] on icon "close" at bounding box center [1213, 36] width 9 height 9
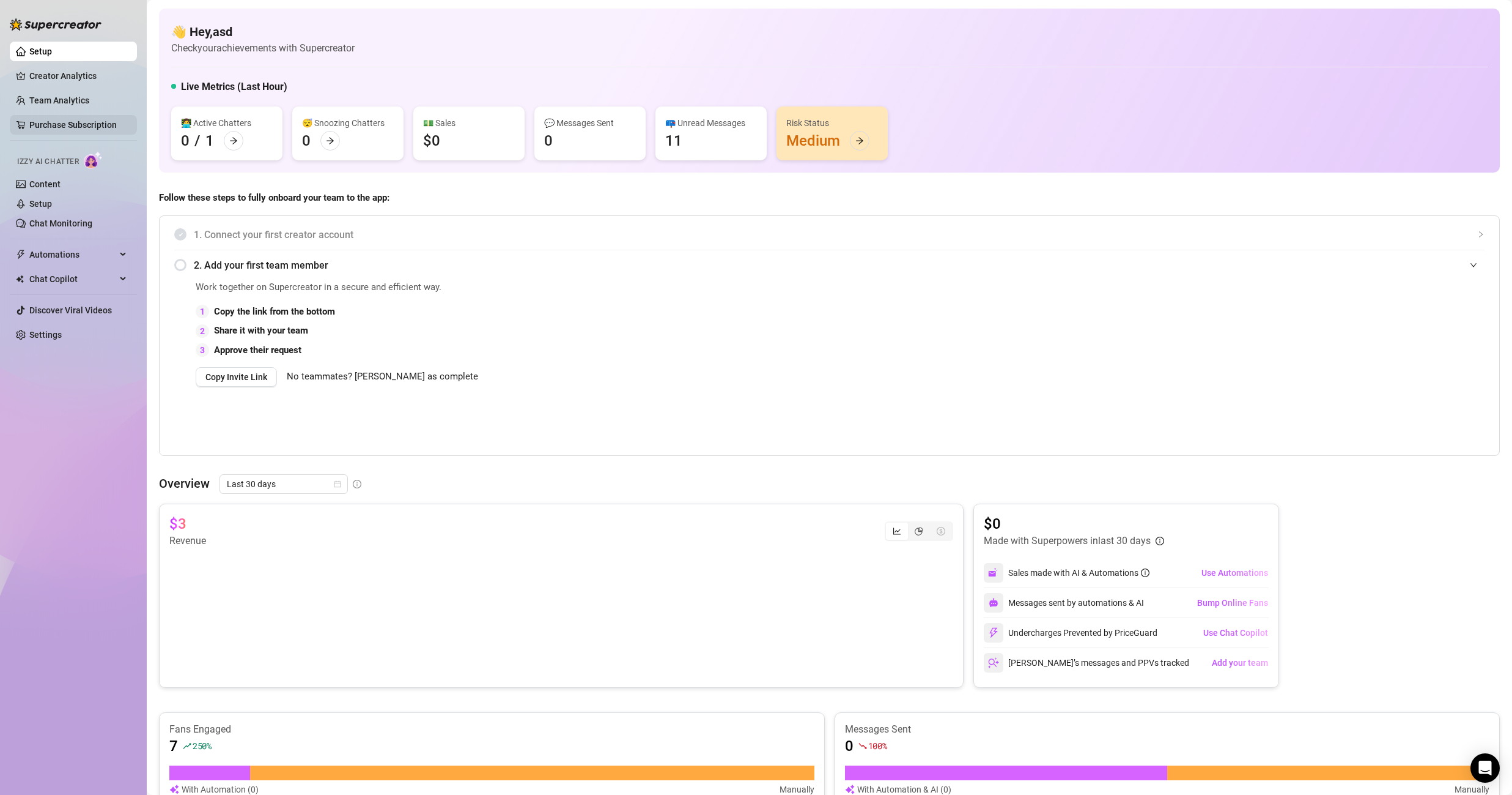
click at [86, 123] on link "Purchase Subscription" at bounding box center [72, 124] width 87 height 9
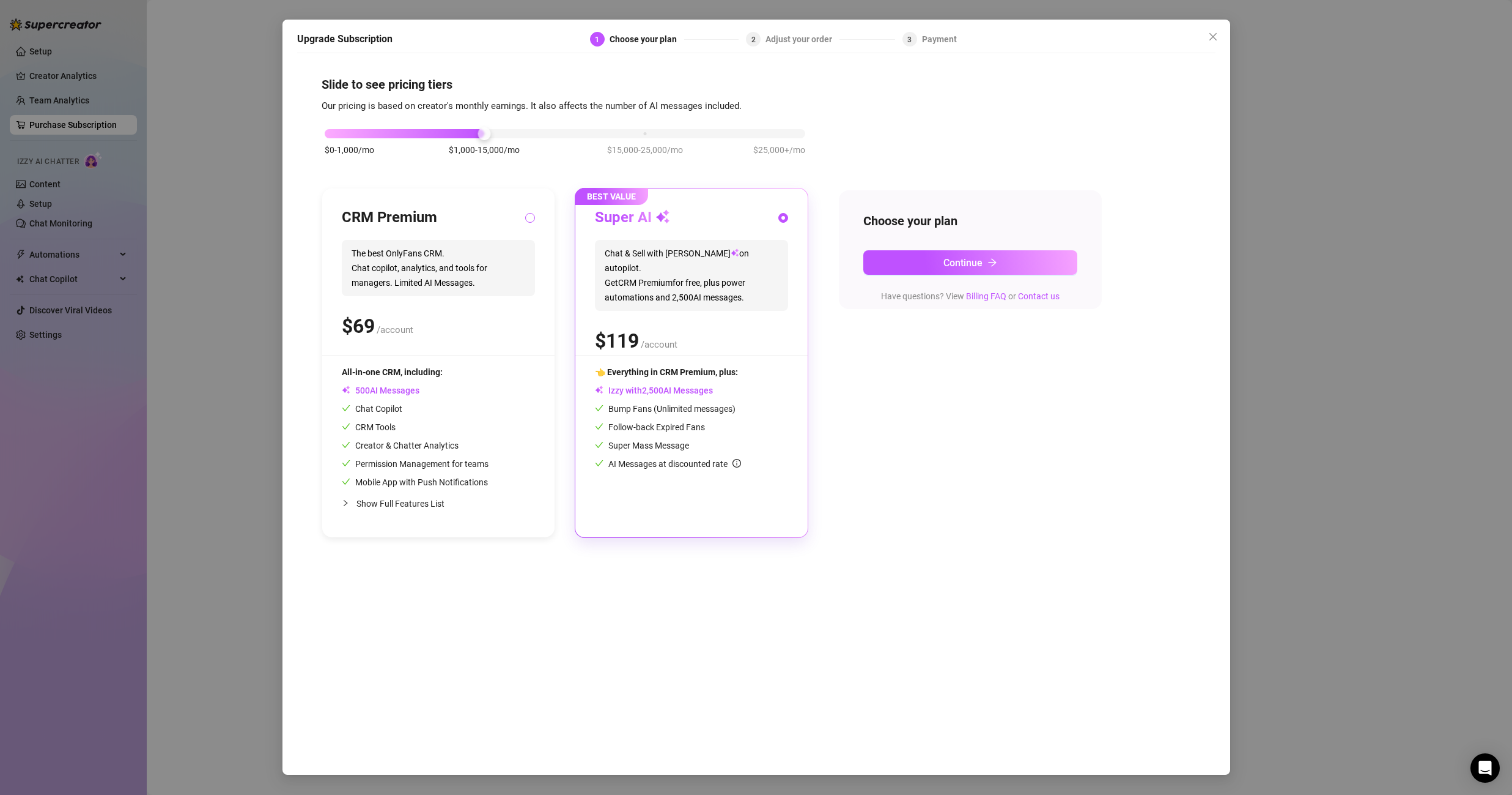
click at [531, 216] on input "radio" at bounding box center [530, 219] width 5 height 8
radio input "true"
radio input "false"
click at [894, 256] on button "Continue" at bounding box center [970, 262] width 214 height 24
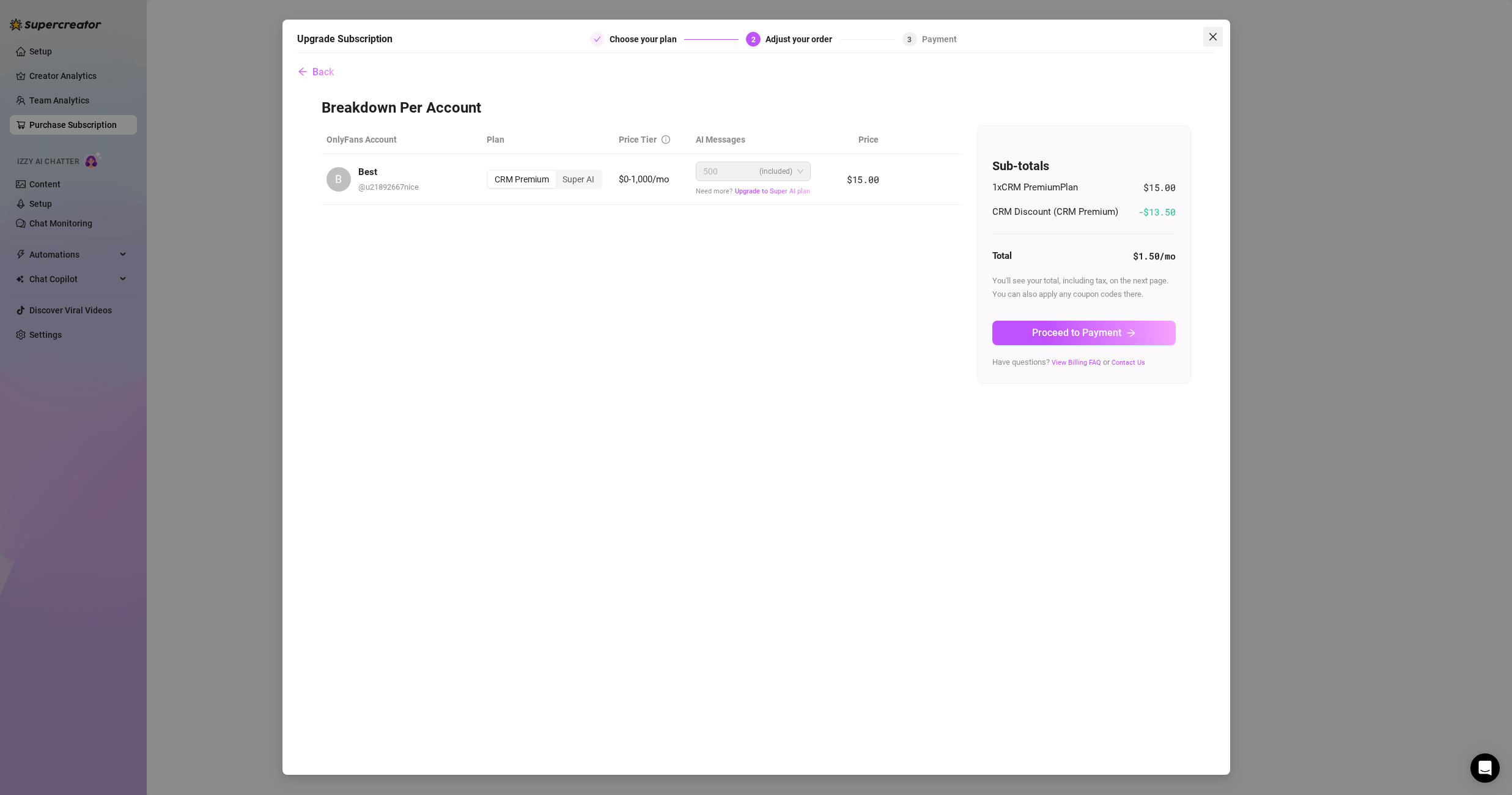
click at [1220, 36] on span "Close" at bounding box center [1213, 36] width 20 height 9
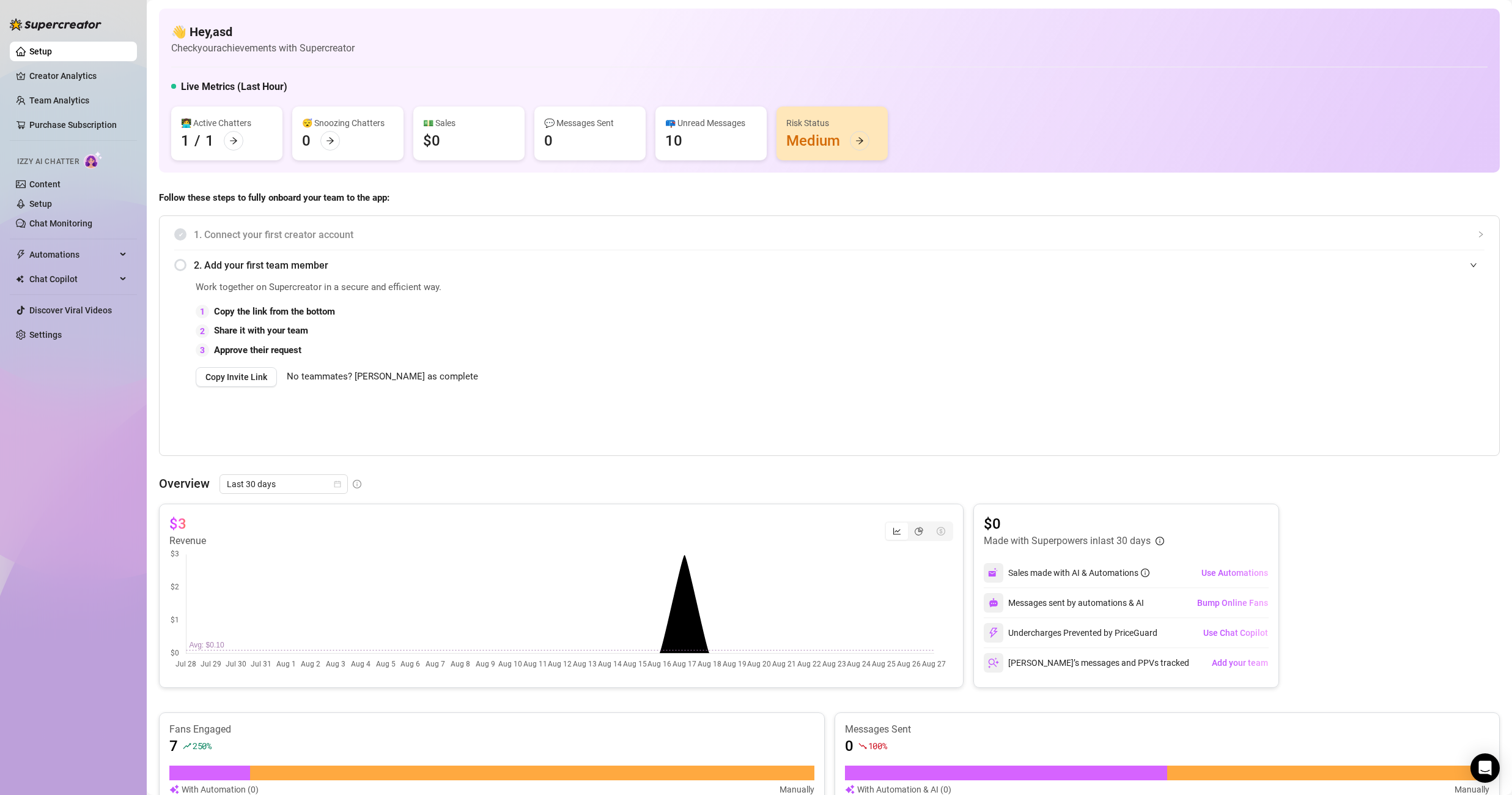
click at [593, 9] on div "👋 Hey, asd Check your achievements with Supercreator Live Metrics (Last Hour) 👩…" at bounding box center [829, 90] width 1341 height 164
